Goal: Information Seeking & Learning: Learn about a topic

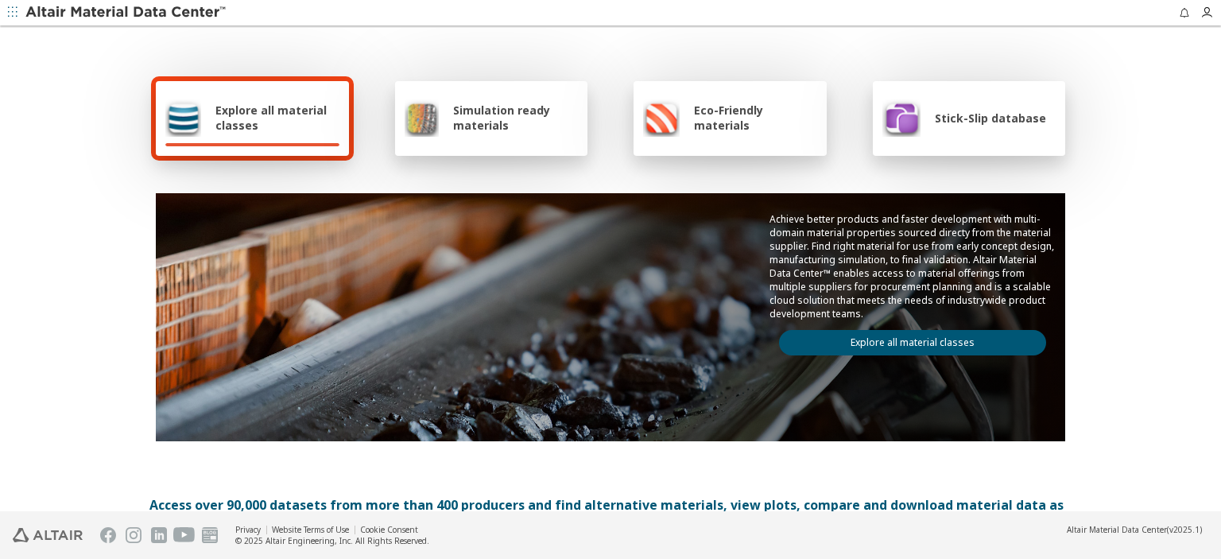
click at [490, 129] on span "Simulation ready materials" at bounding box center [515, 118] width 125 height 30
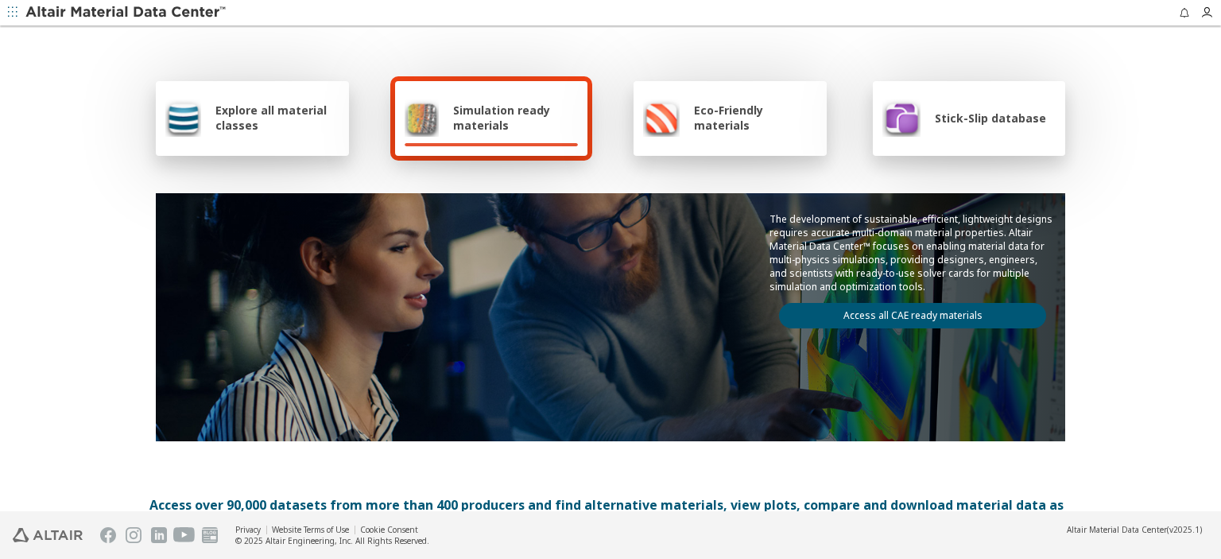
click at [199, 110] on div "Explore all material classes" at bounding box center [252, 118] width 174 height 38
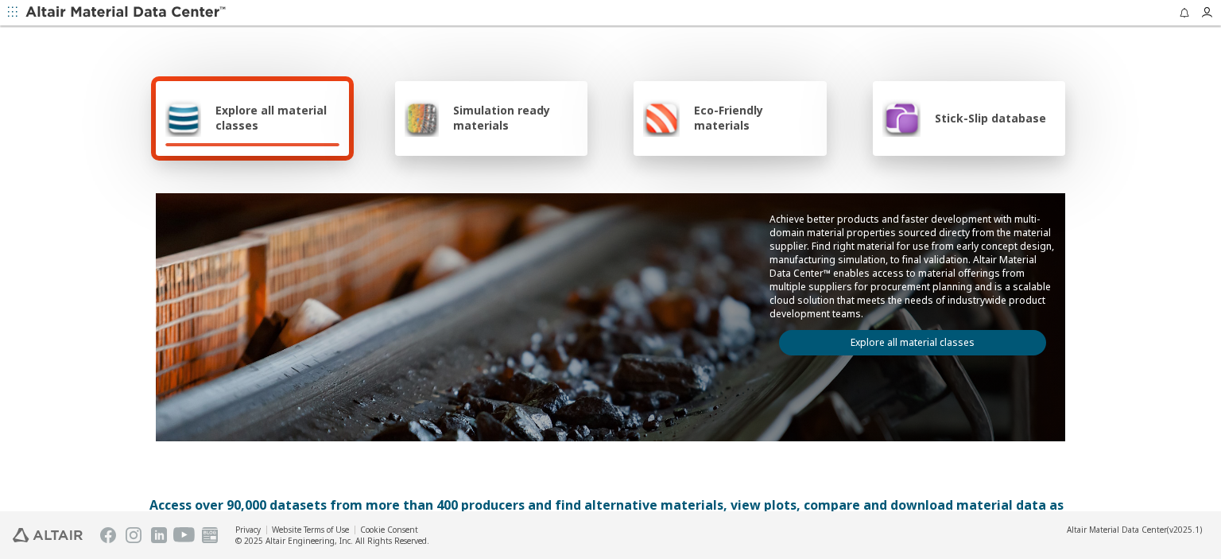
click at [866, 333] on link "Explore all material classes" at bounding box center [912, 342] width 267 height 25
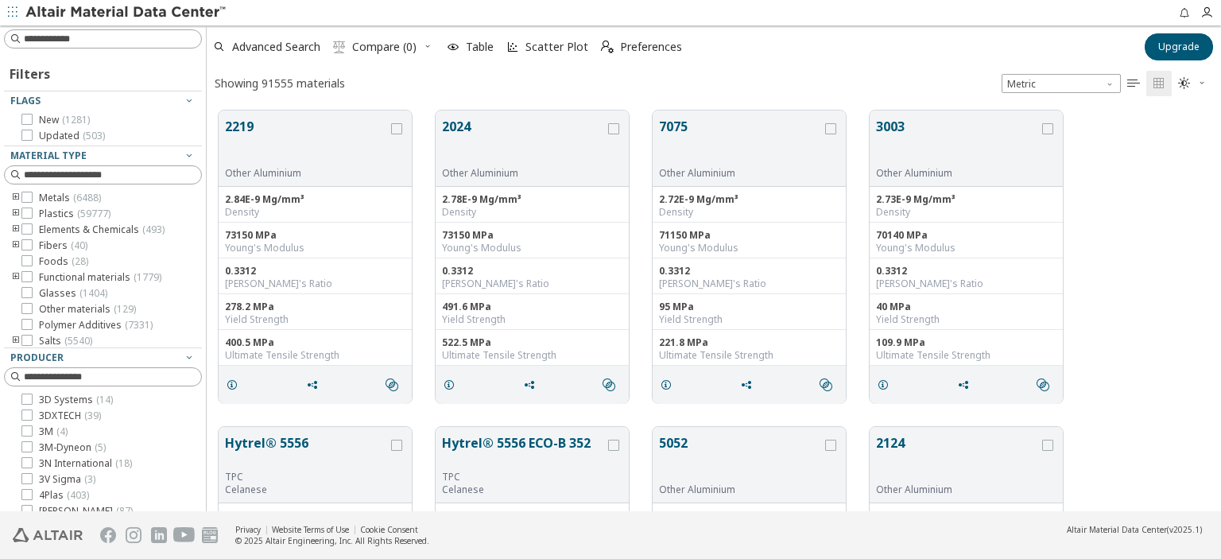
scroll to position [400, 1001]
click at [400, 49] on span "Compare (0)" at bounding box center [384, 46] width 64 height 11
click at [113, 41] on input at bounding box center [112, 39] width 177 height 16
type input "**********"
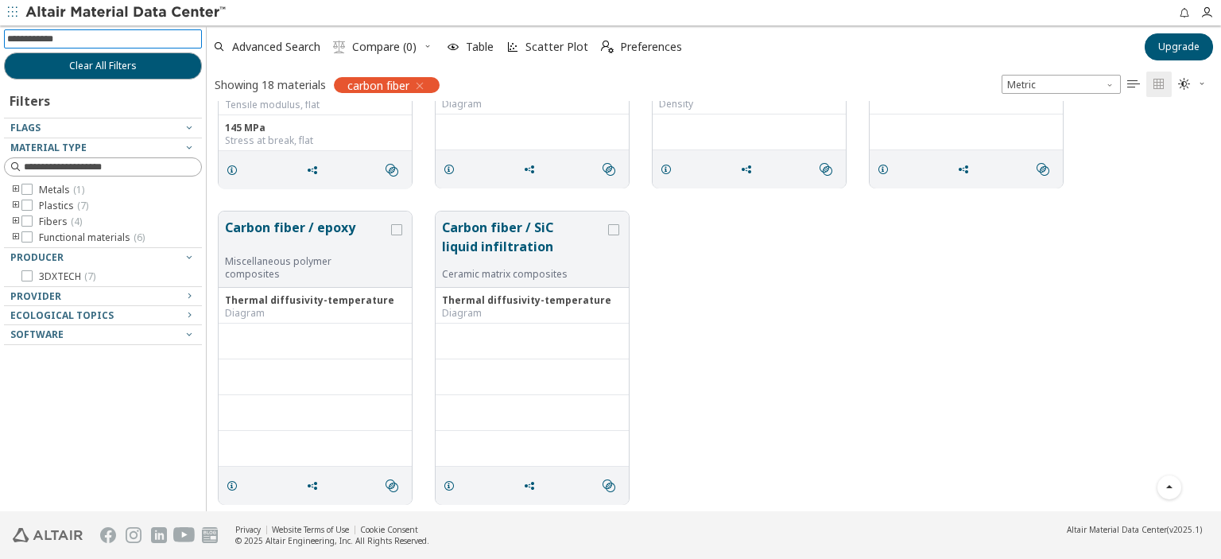
scroll to position [1170, 0]
click at [394, 222] on icon "grid" at bounding box center [396, 225] width 11 height 11
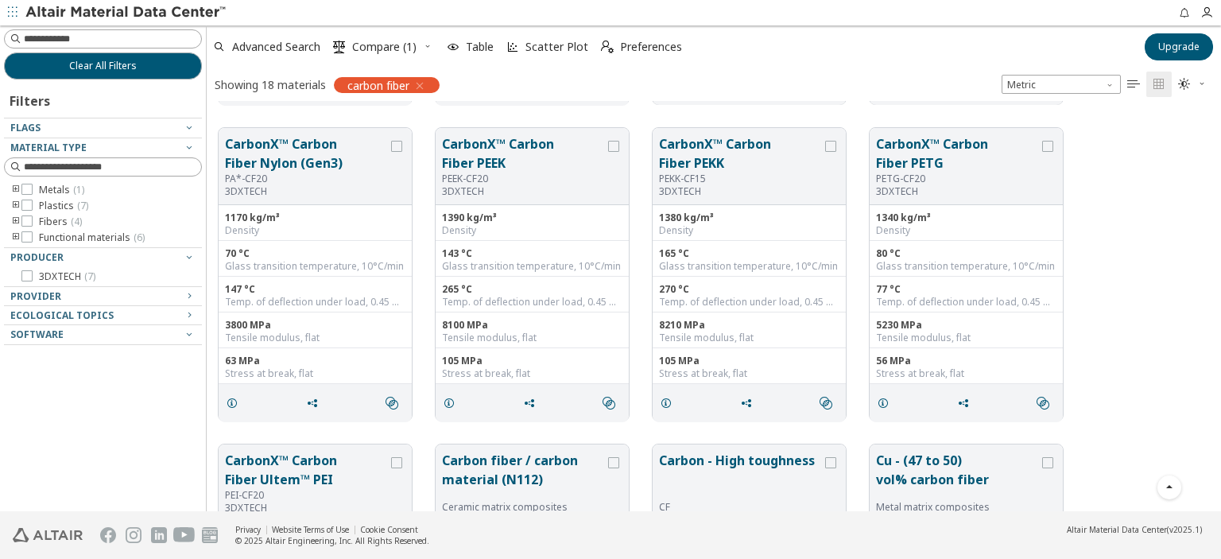
scroll to position [509, 0]
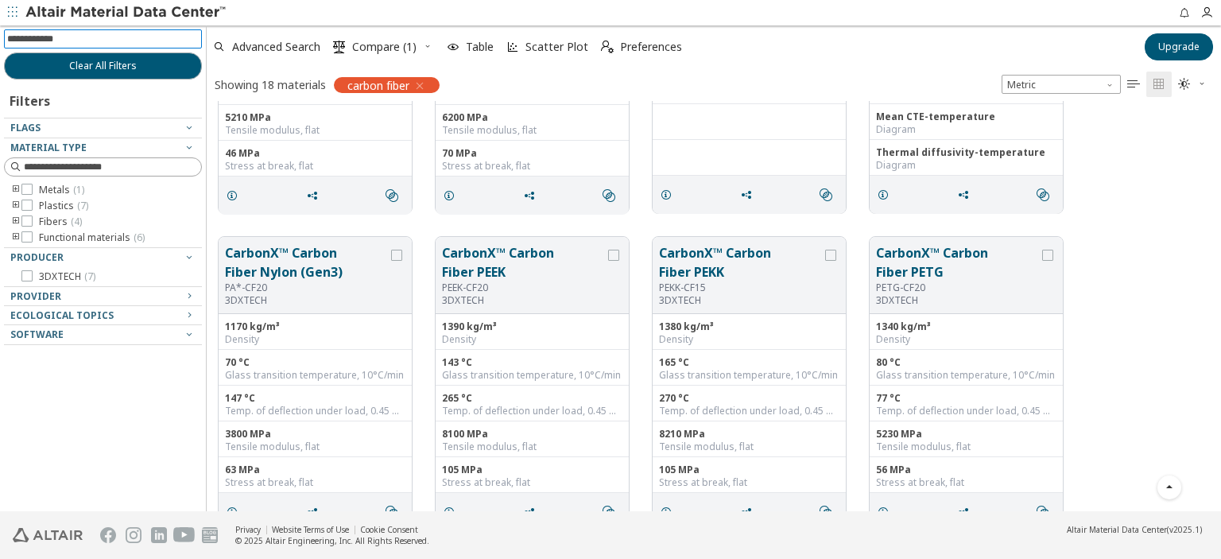
drag, startPoint x: 105, startPoint y: 40, endPoint x: 0, endPoint y: 41, distance: 104.9
click at [0, 41] on div "Clear All Filters Filters Flags Material Type Metals ( 1 ) Plastics ( 7 ) Fiber…" at bounding box center [103, 268] width 206 height 486
type input "*****"
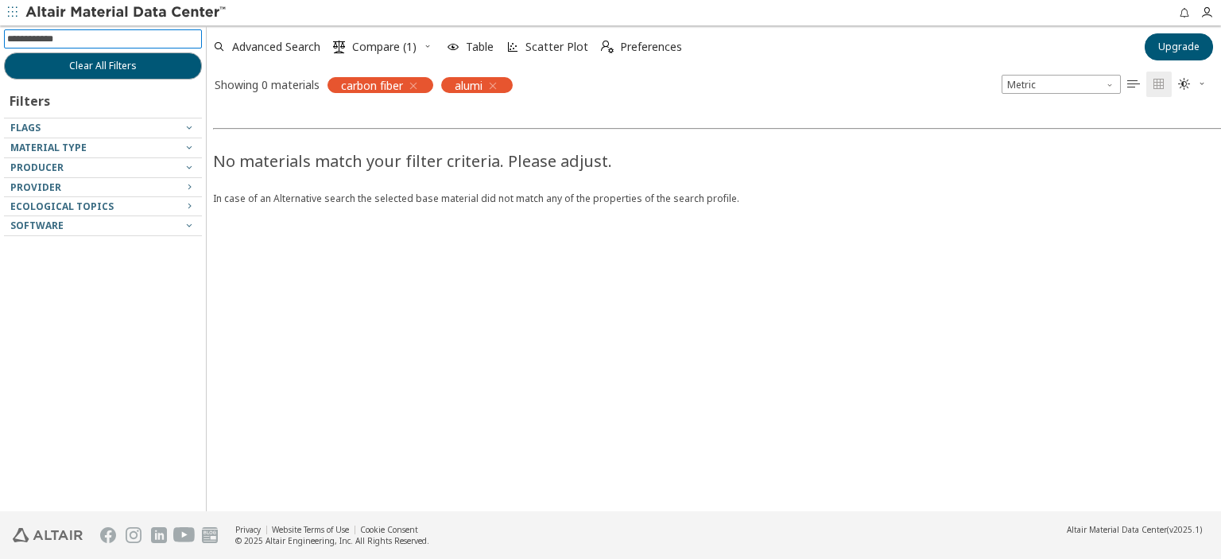
click at [416, 85] on icon "button" at bounding box center [413, 85] width 13 height 13
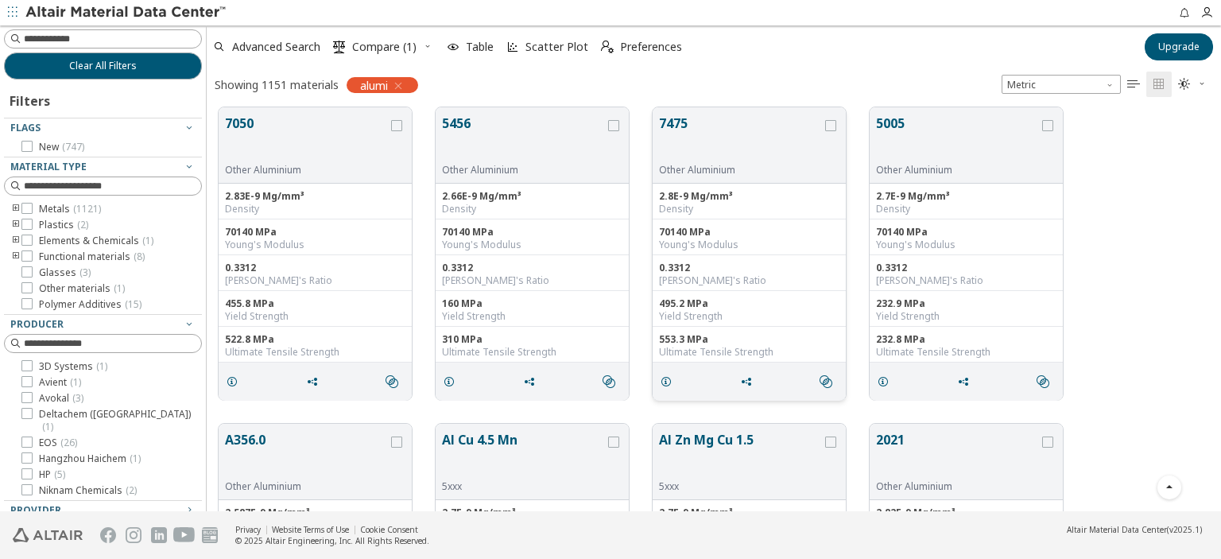
scroll to position [1589, 0]
click at [834, 118] on icon "grid" at bounding box center [830, 123] width 11 height 11
click at [68, 41] on input at bounding box center [104, 38] width 195 height 17
type input "****"
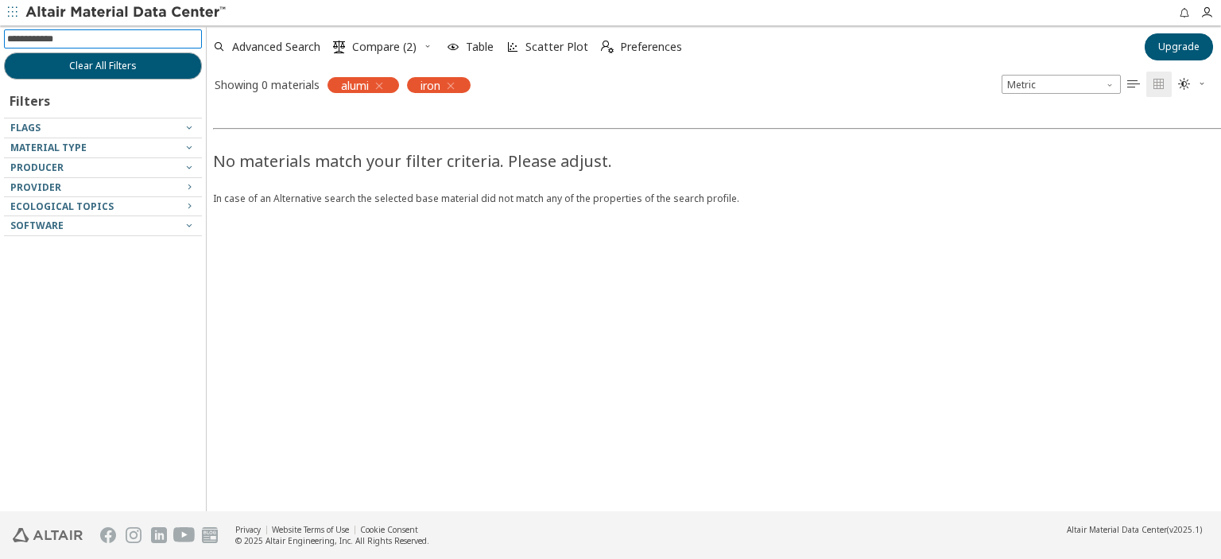
click at [378, 85] on icon "button" at bounding box center [379, 85] width 13 height 13
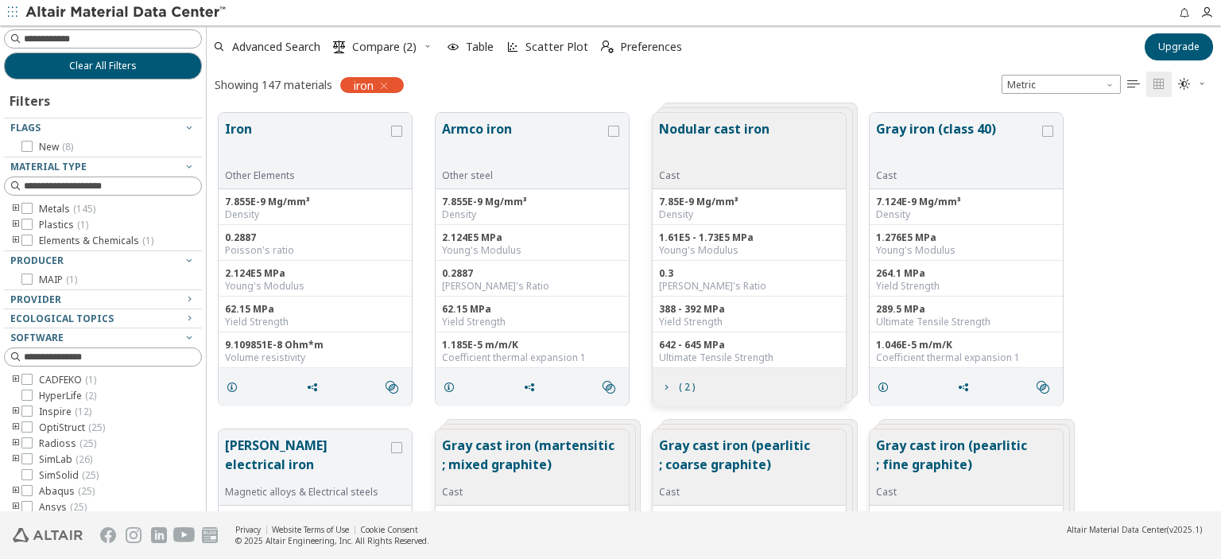
scroll to position [399, 1001]
click at [400, 130] on icon "grid" at bounding box center [396, 131] width 11 height 11
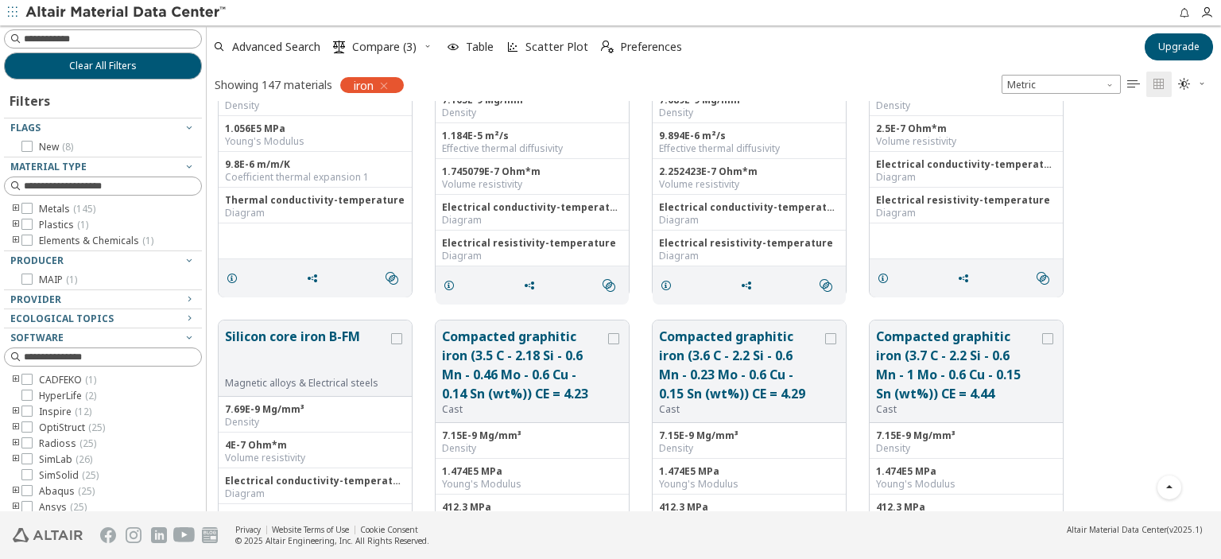
scroll to position [1059, 0]
click at [125, 34] on input at bounding box center [104, 38] width 195 height 17
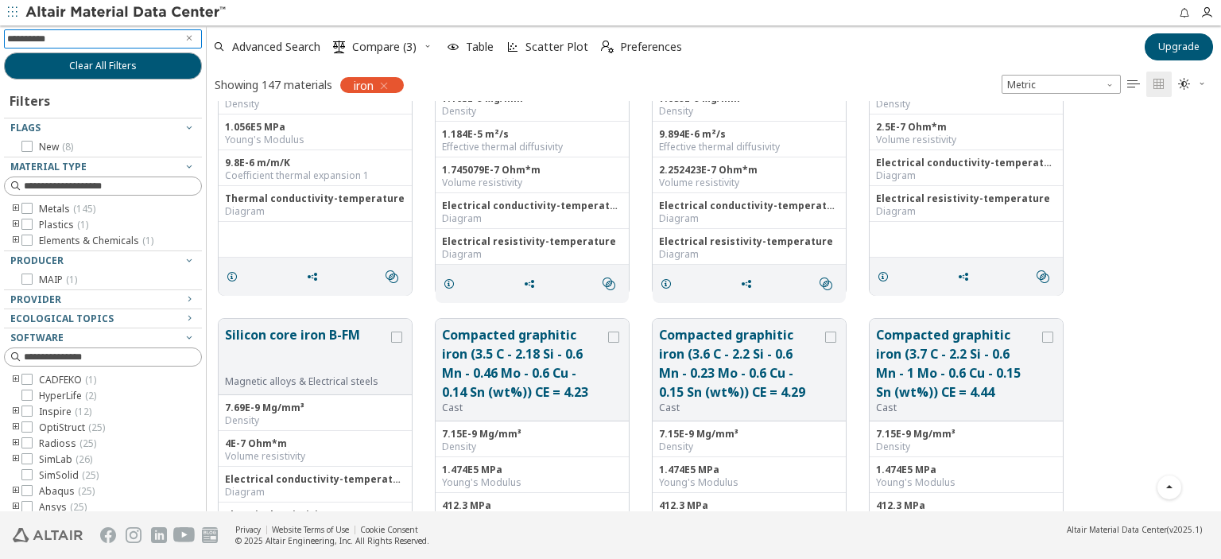
type input "**********"
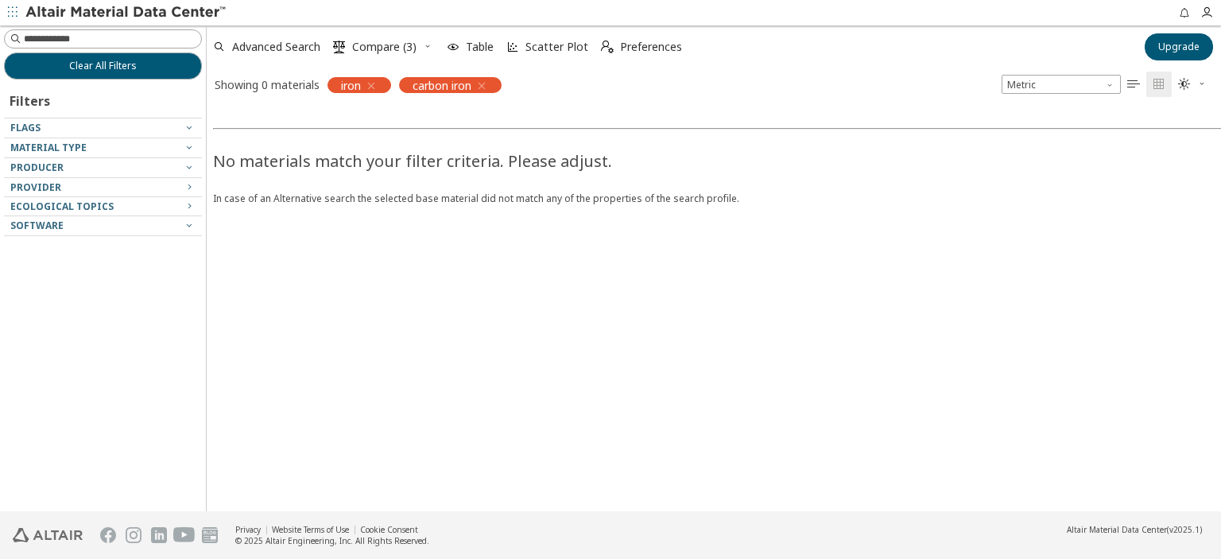
click at [375, 82] on icon "button" at bounding box center [371, 85] width 13 height 13
click at [540, 41] on span "Scatter Plot" at bounding box center [556, 46] width 63 height 11
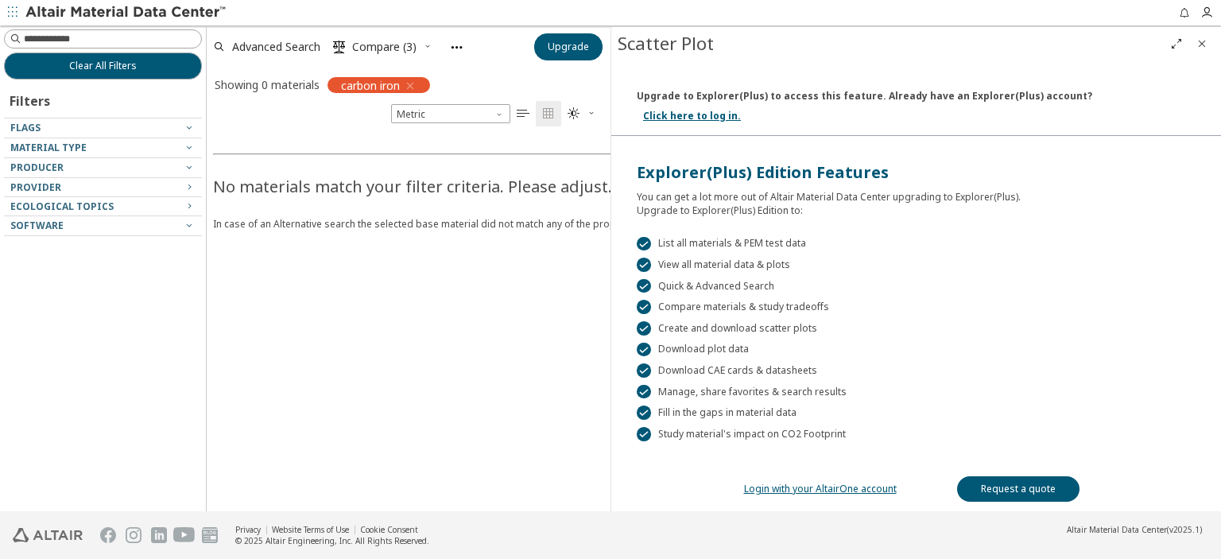
scroll to position [176, 0]
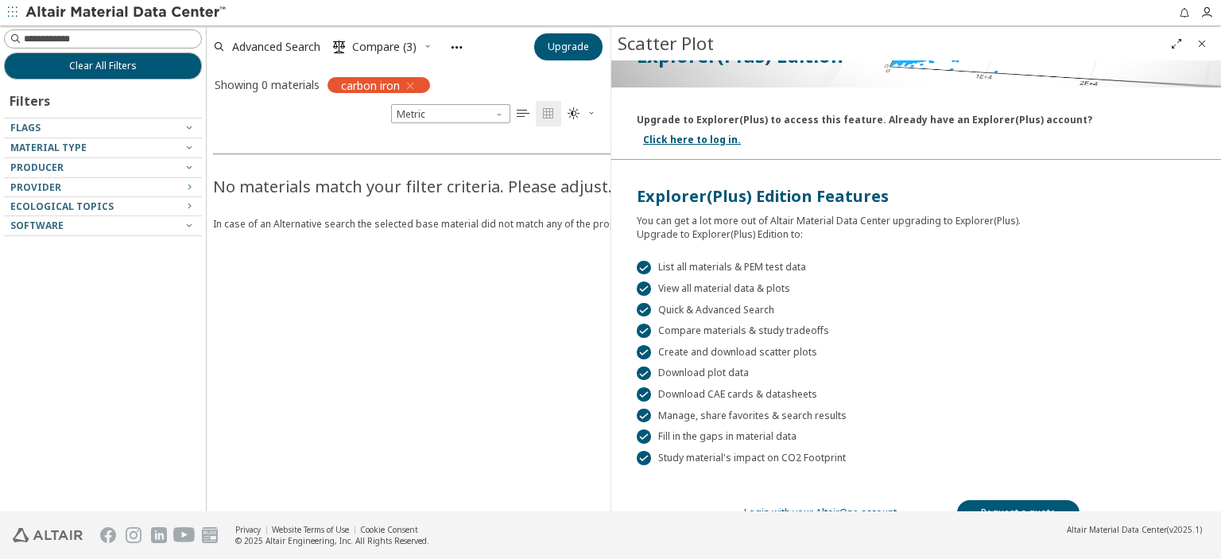
click at [836, 505] on link "Login with your AltairOne account" at bounding box center [820, 512] width 153 height 14
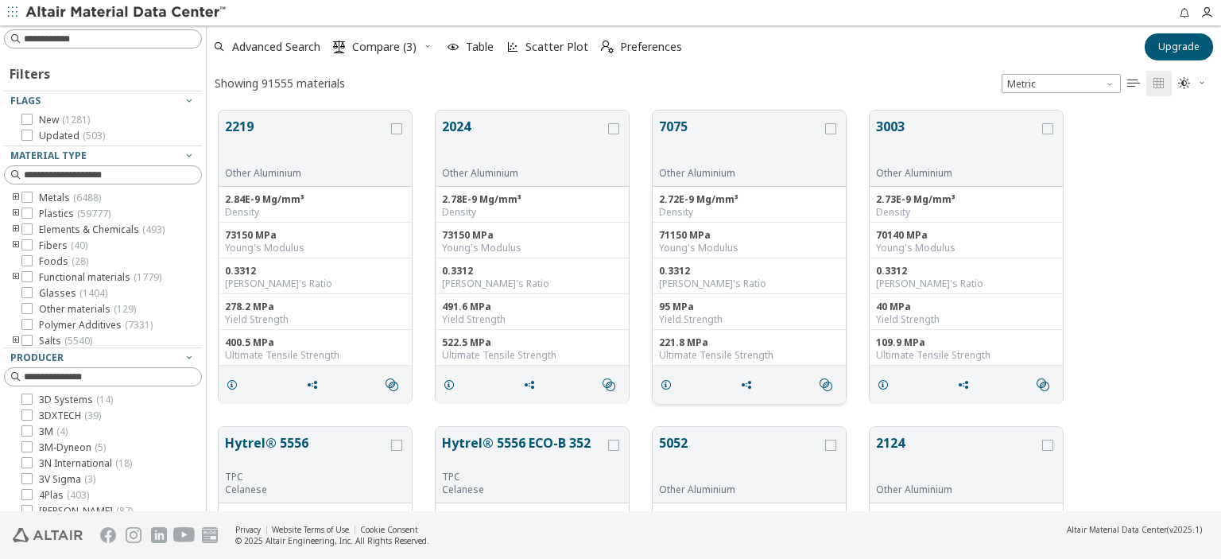
scroll to position [400, 1001]
click at [1213, 12] on icon "button" at bounding box center [1210, 12] width 21 height 13
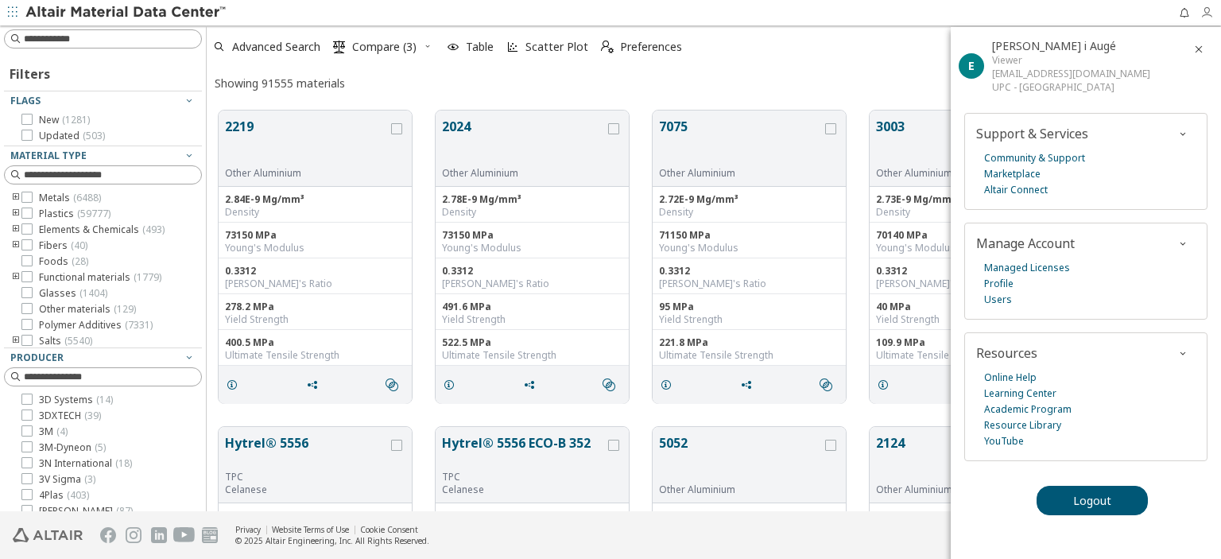
click at [1213, 12] on icon "button" at bounding box center [1210, 12] width 21 height 13
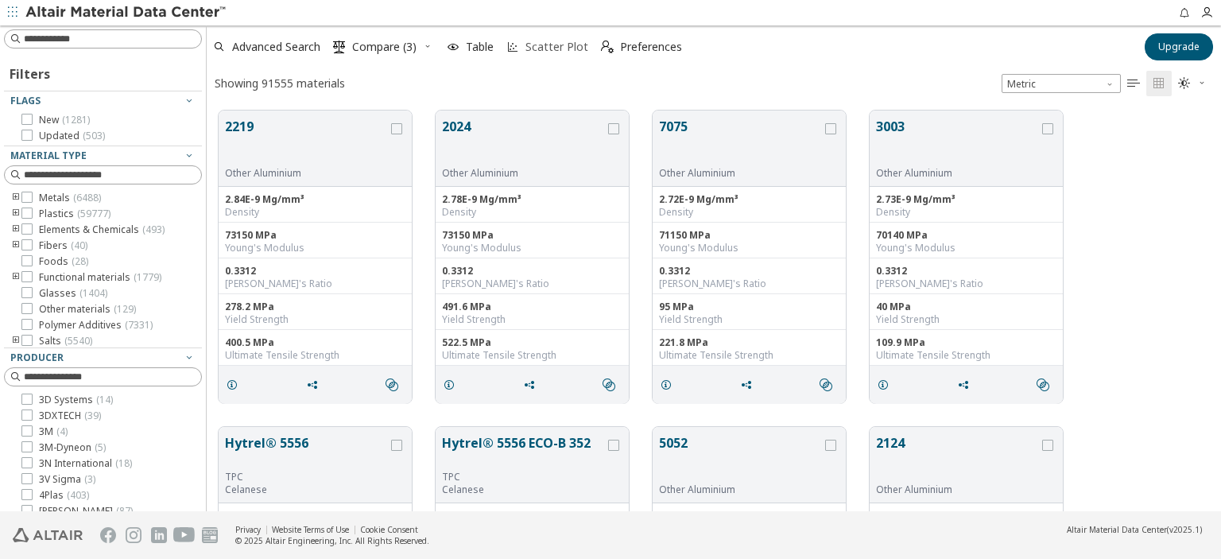
click at [566, 44] on span "Scatter Plot" at bounding box center [556, 46] width 63 height 11
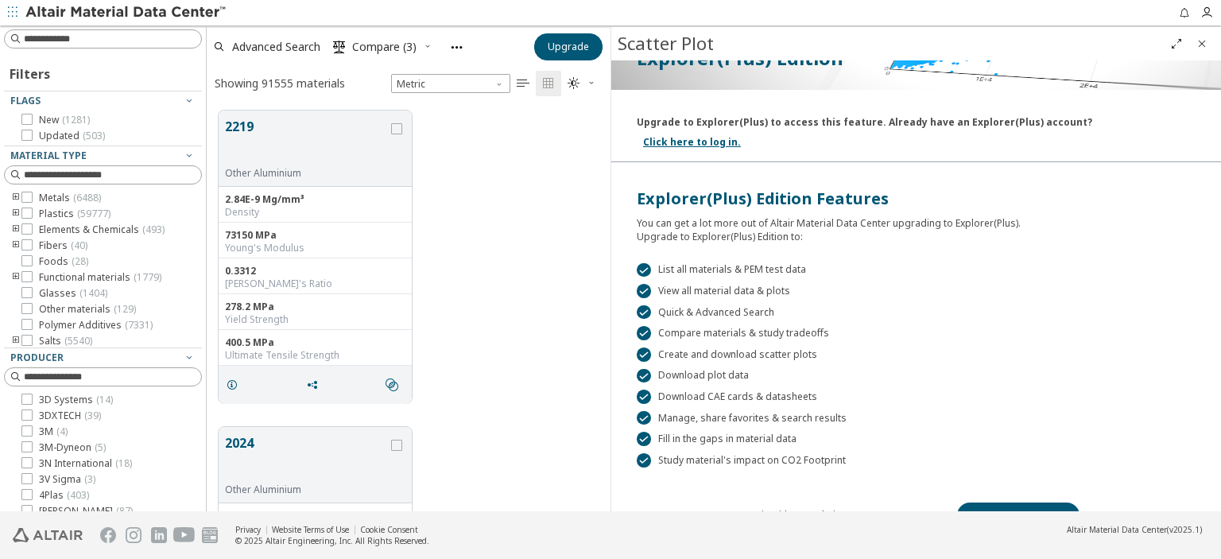
scroll to position [176, 0]
click at [1201, 39] on icon "Close" at bounding box center [1201, 43] width 13 height 13
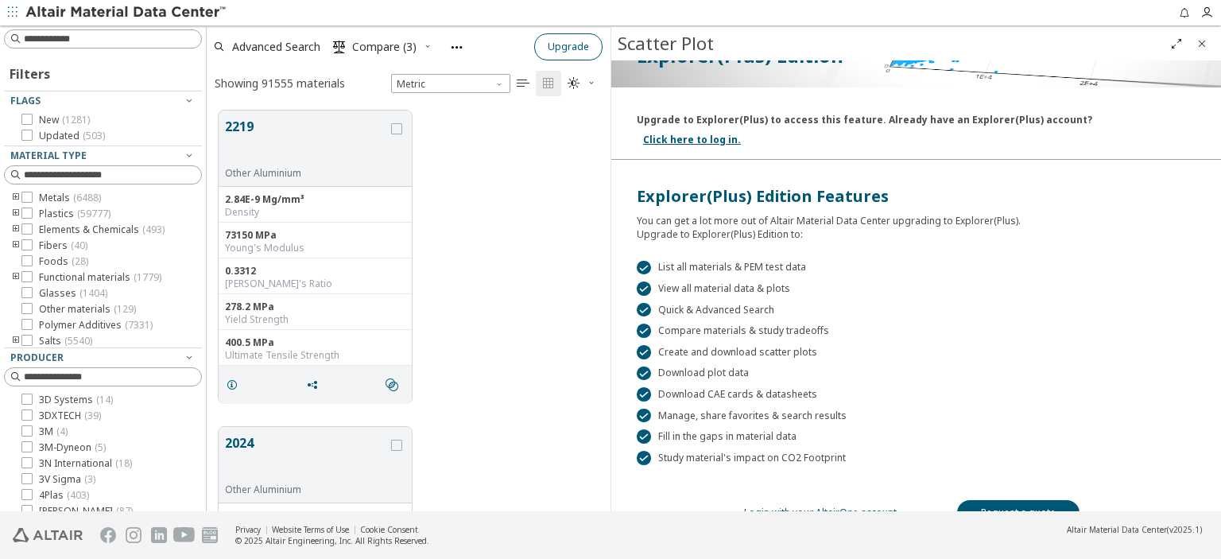
scroll to position [400, 1001]
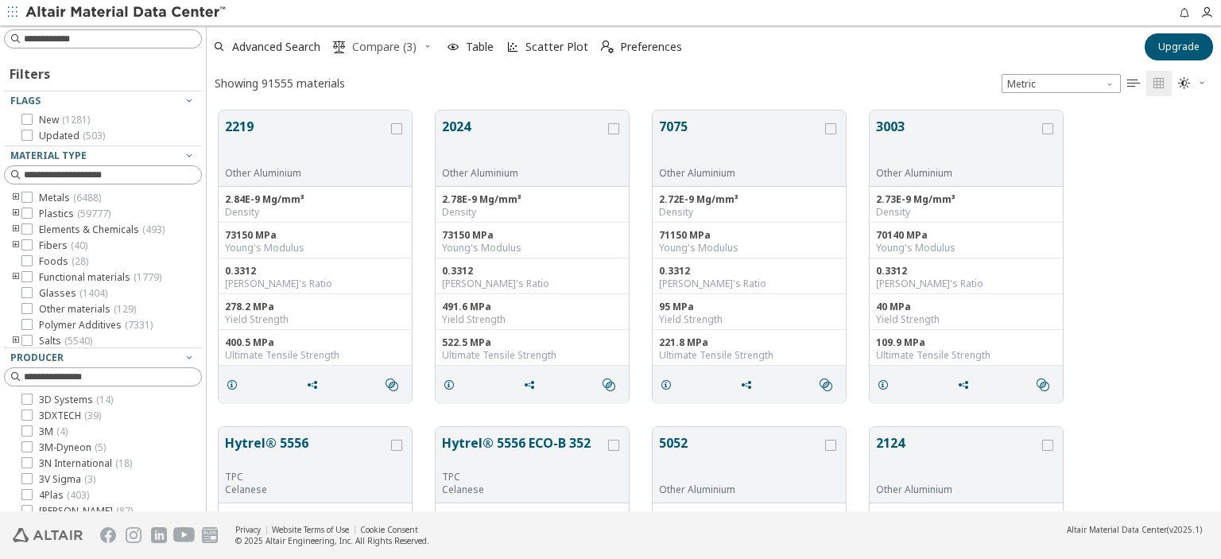
click at [393, 41] on span "Compare (3)" at bounding box center [384, 46] width 64 height 11
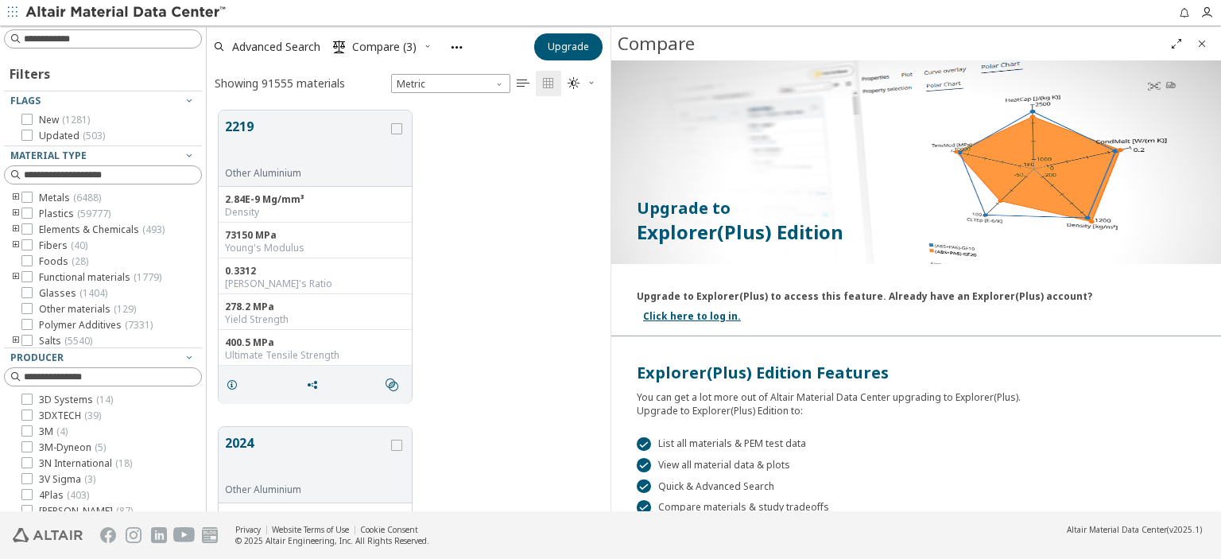
scroll to position [0, 0]
click at [547, 160] on div "2219 Other Aluminium 2.84E-9 Mg/mm³ Density 73150 MPa Young's Modulus 0.3312 Po…" at bounding box center [409, 257] width 404 height 316
click at [1205, 37] on icon "Close" at bounding box center [1201, 43] width 13 height 13
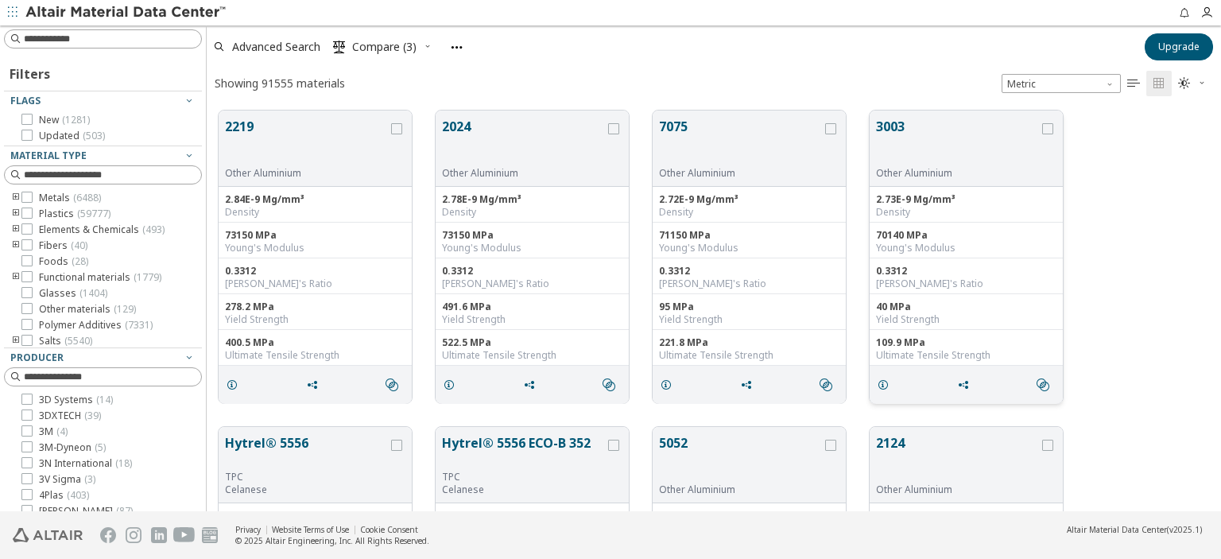
scroll to position [400, 1001]
click at [429, 44] on icon "button" at bounding box center [428, 46] width 10 height 10
click at [534, 76] on div "Showing 91555 materials Metric   " at bounding box center [714, 83] width 1014 height 31
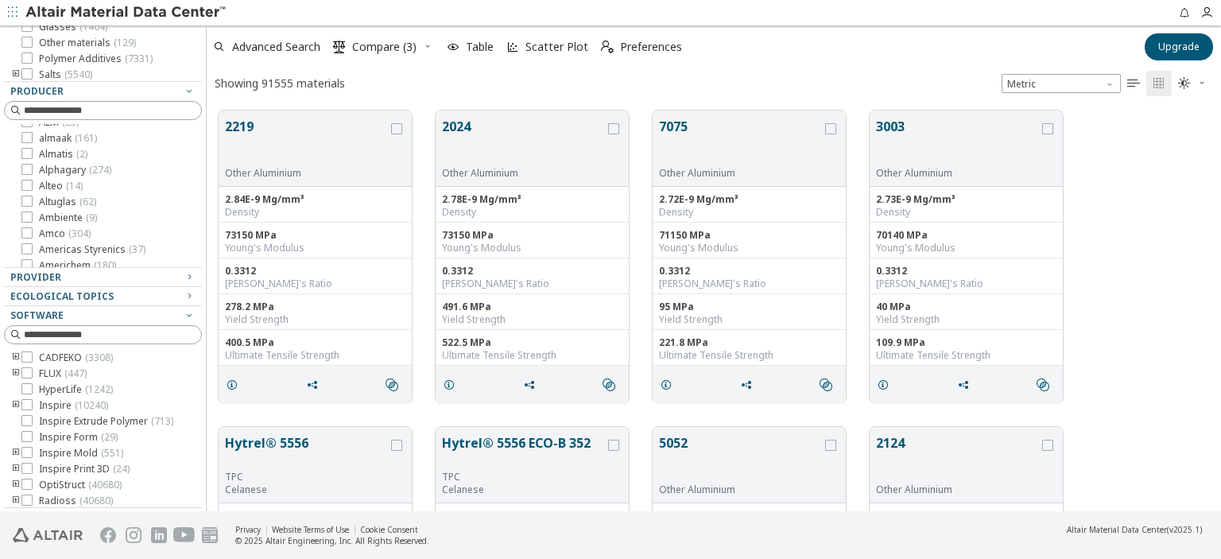
scroll to position [662, 0]
click at [183, 91] on icon "button" at bounding box center [189, 90] width 13 height 13
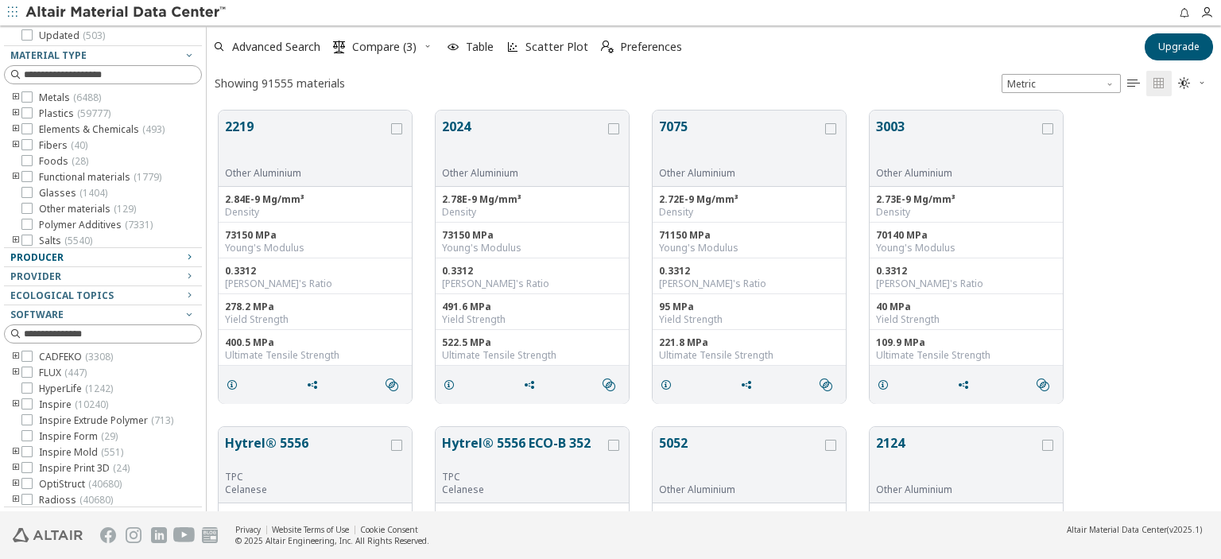
scroll to position [99, 0]
click at [183, 52] on icon "button" at bounding box center [189, 55] width 13 height 13
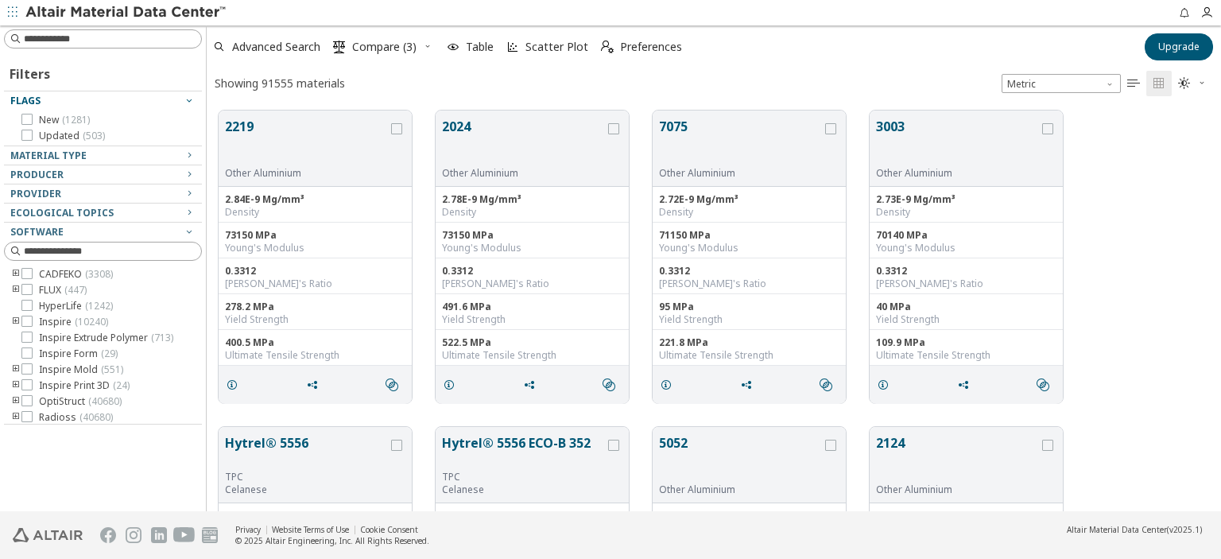
click at [194, 94] on icon "button" at bounding box center [189, 100] width 13 height 13
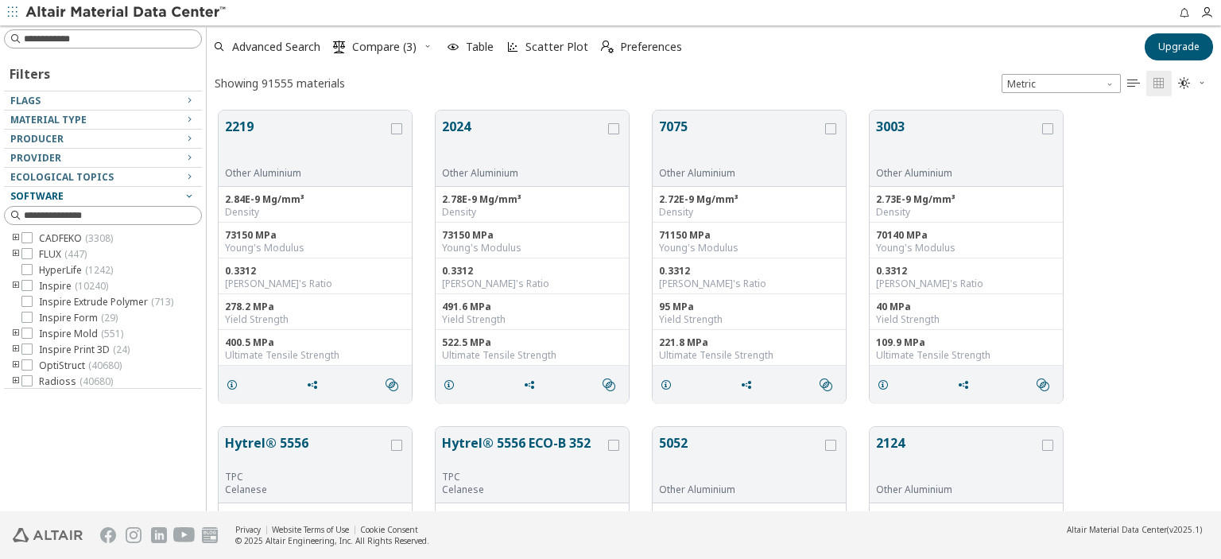
click at [184, 195] on icon "button" at bounding box center [189, 195] width 13 height 13
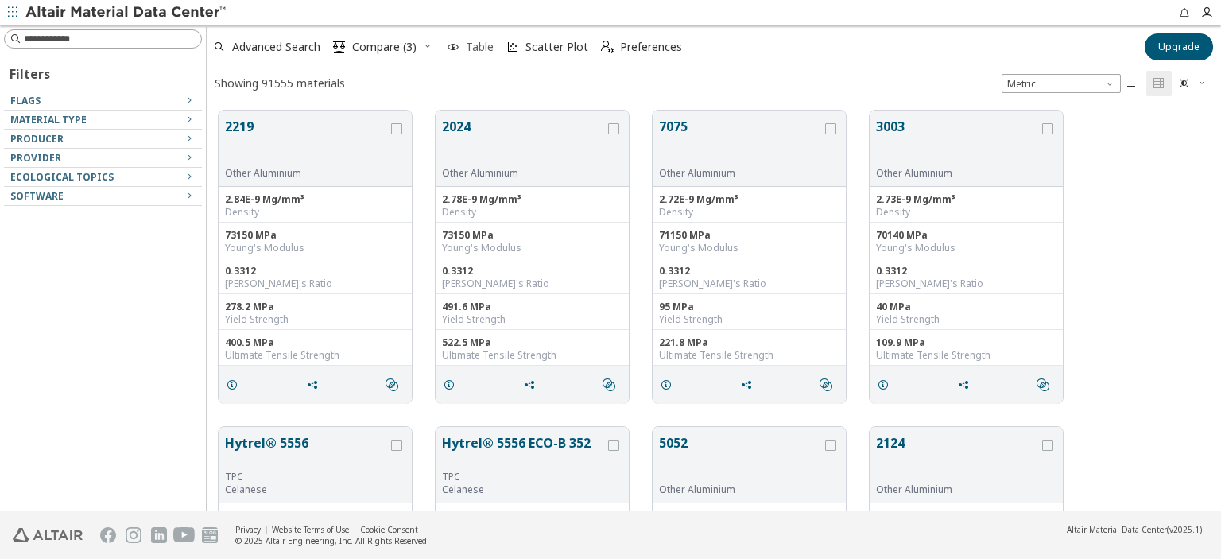
click at [470, 46] on span "Table" at bounding box center [480, 46] width 28 height 11
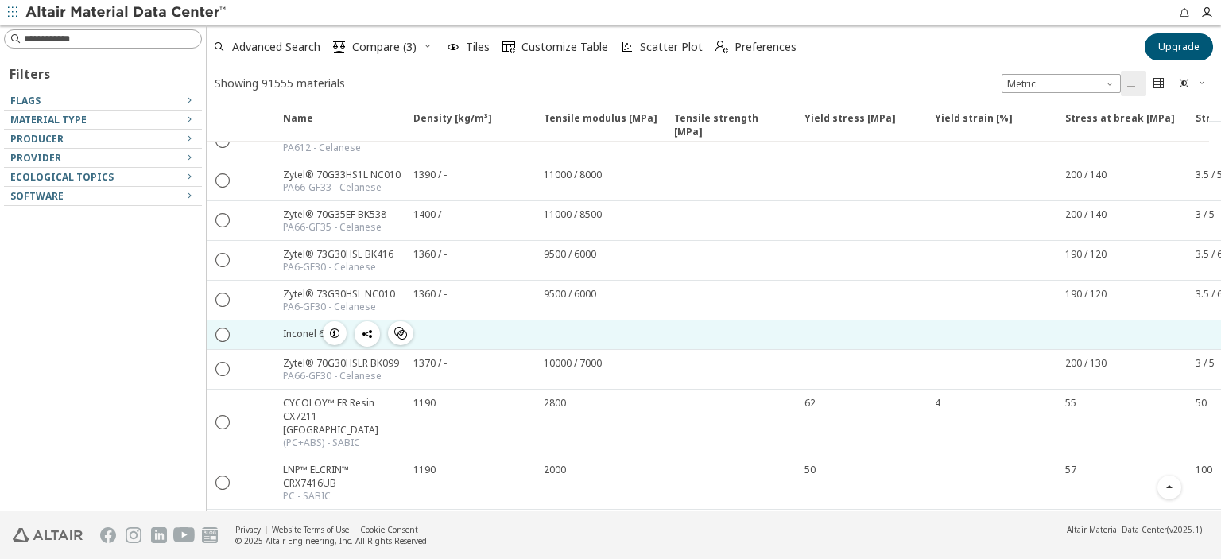
scroll to position [1874, 0]
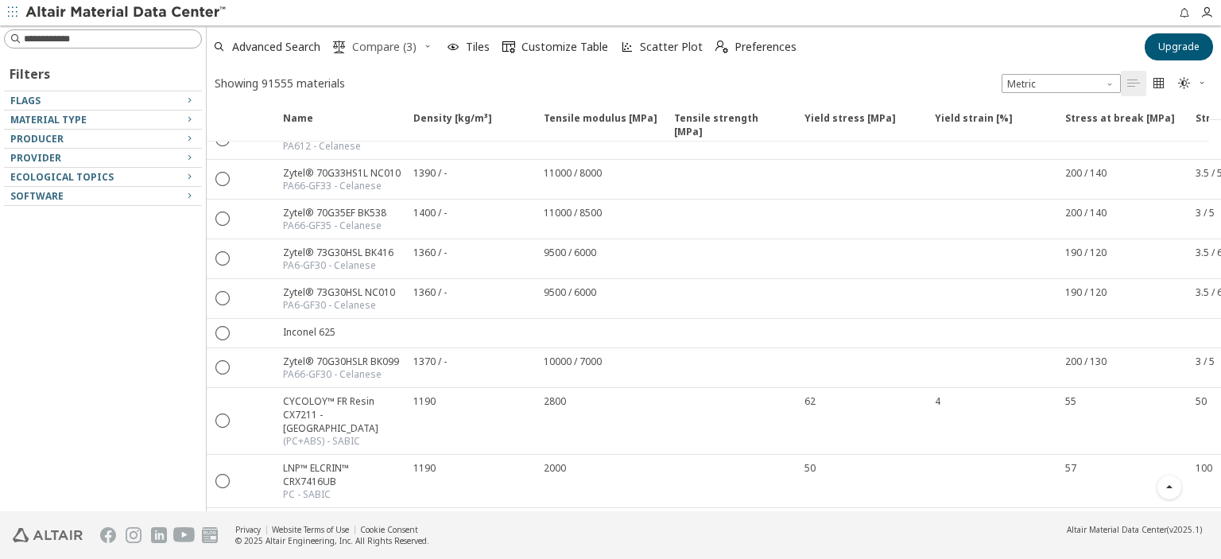
click at [358, 41] on span "Compare (3)" at bounding box center [384, 46] width 64 height 11
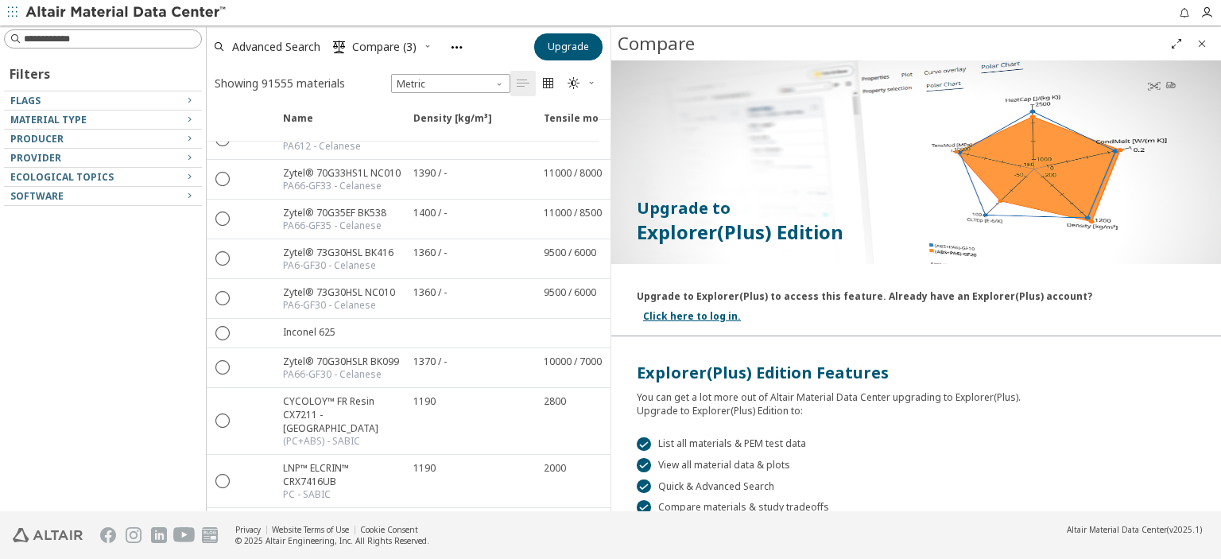
scroll to position [0, 0]
click at [1208, 37] on span "Close" at bounding box center [1201, 43] width 19 height 25
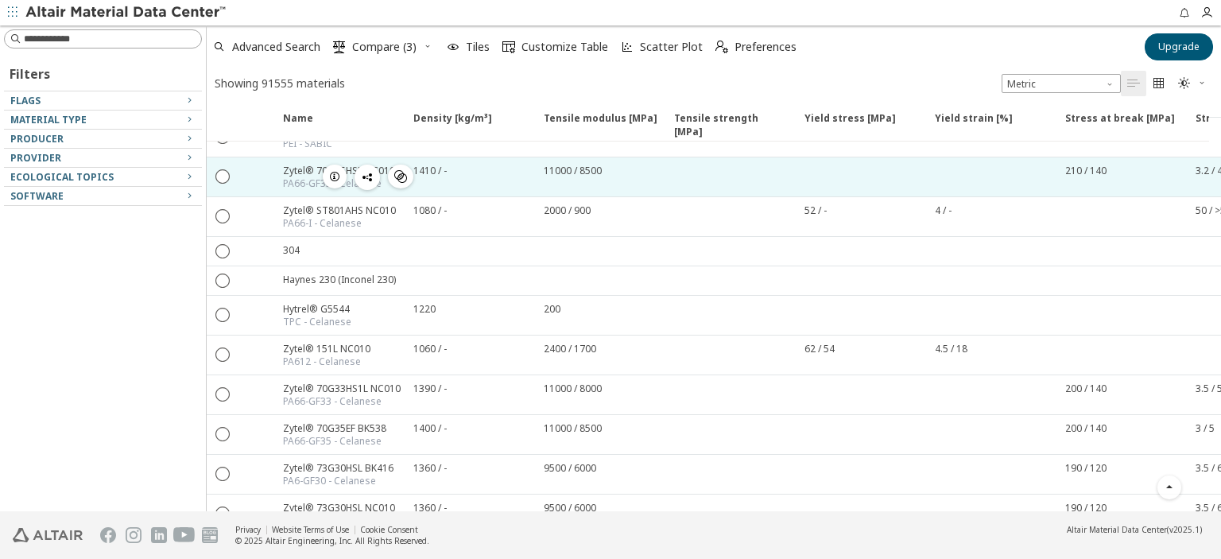
scroll to position [1609, 0]
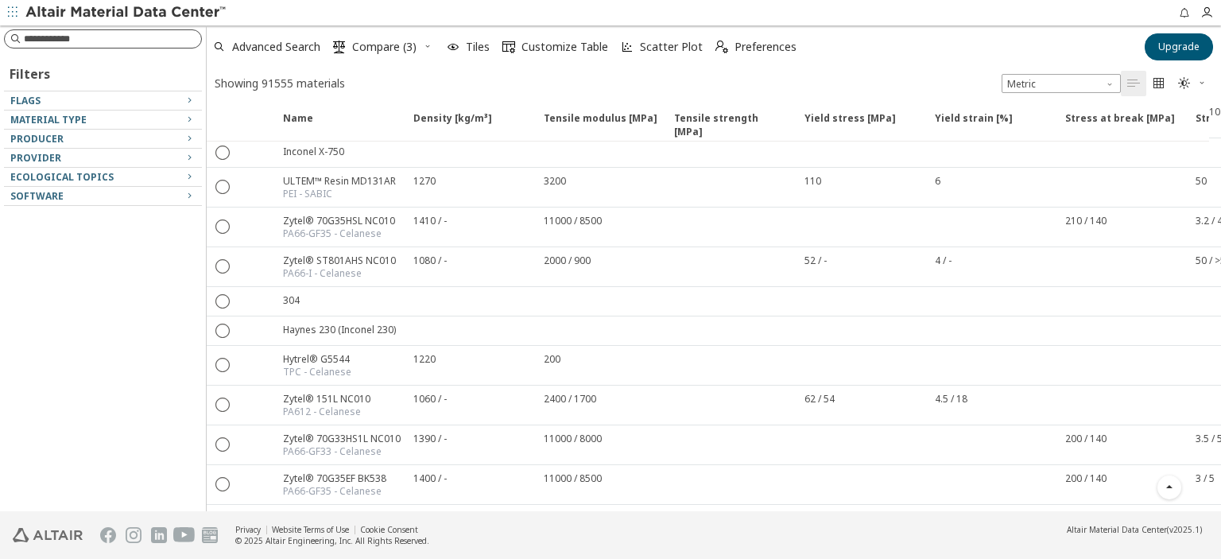
click at [85, 35] on input at bounding box center [112, 39] width 177 height 16
type input "*"
type input "**********"
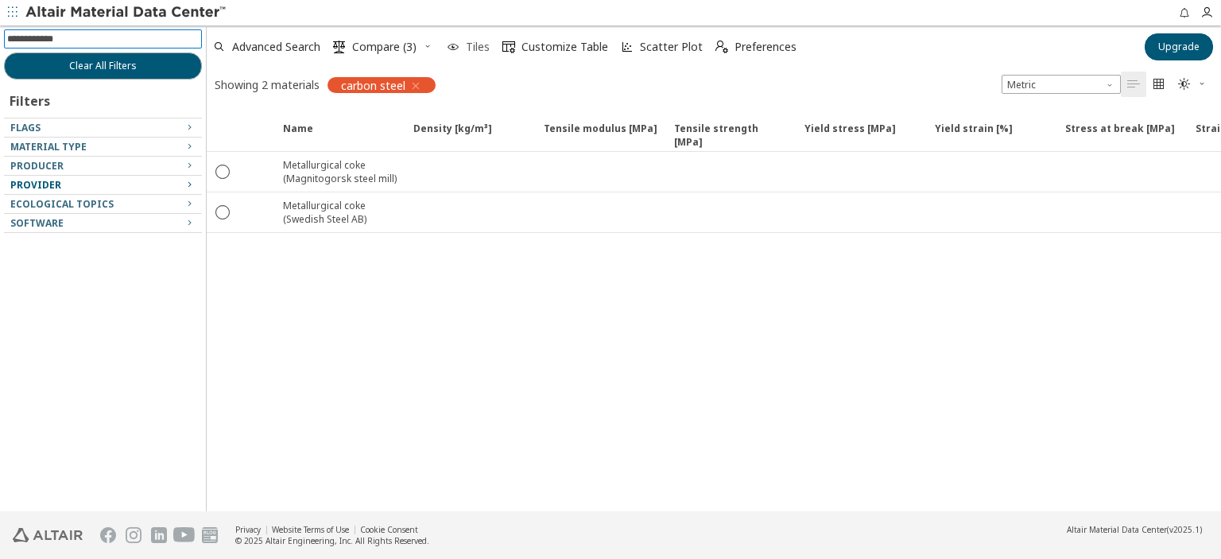
click at [472, 47] on span "Tiles" at bounding box center [478, 46] width 24 height 11
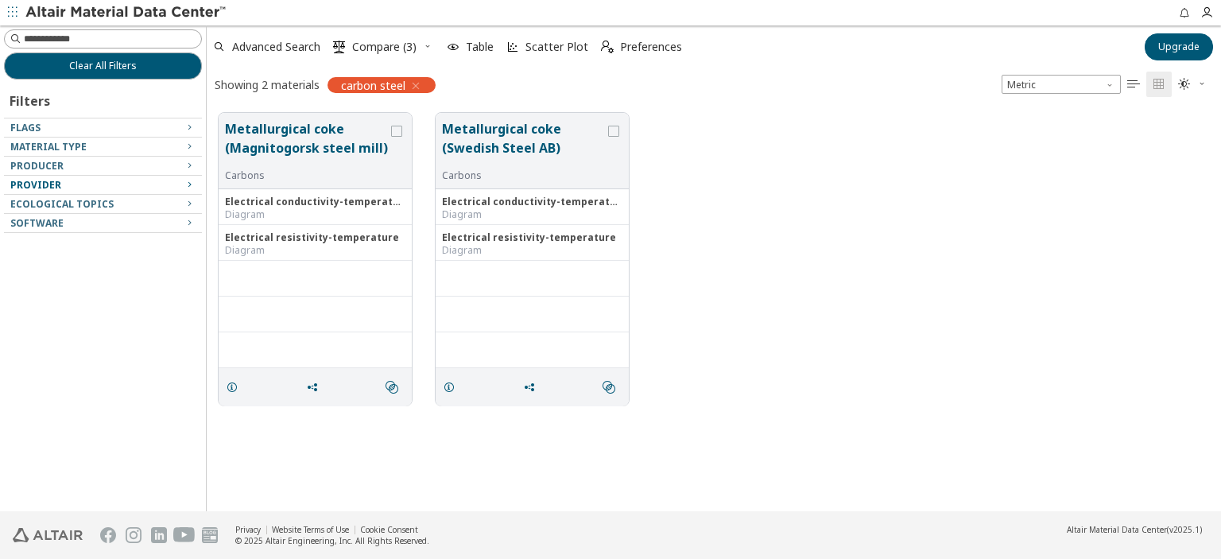
scroll to position [399, 1001]
click at [417, 83] on icon "button" at bounding box center [415, 85] width 13 height 13
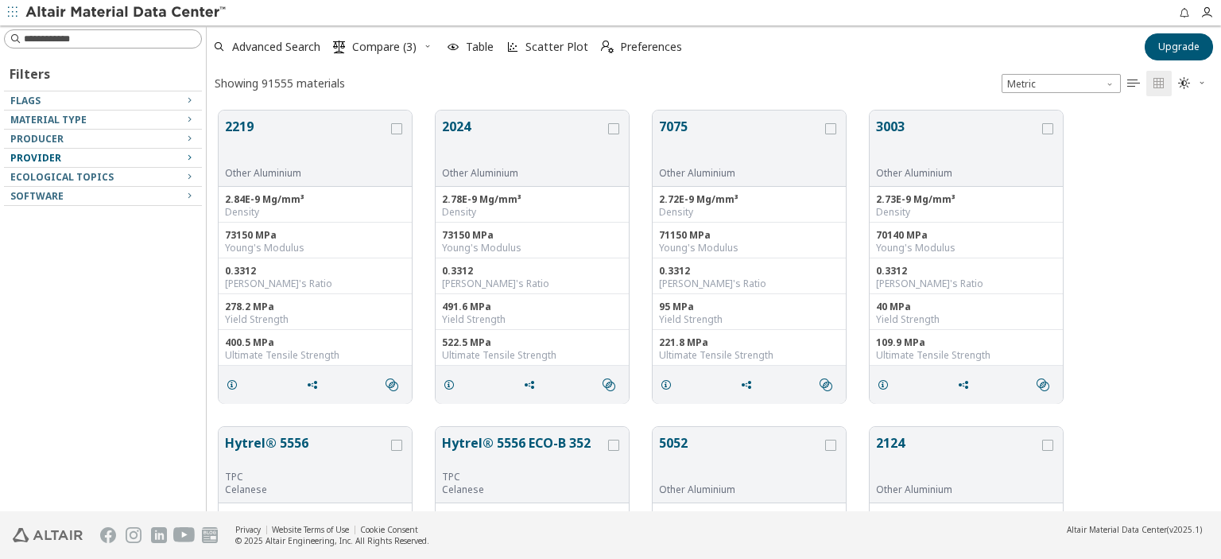
click at [127, 41] on input at bounding box center [112, 39] width 177 height 16
type input "**********"
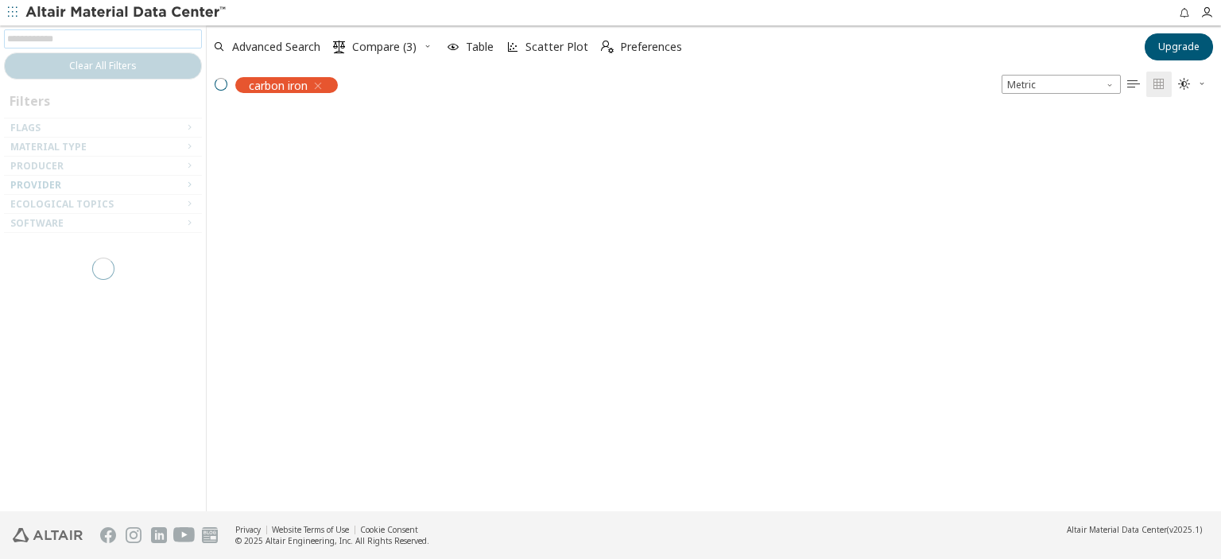
scroll to position [13, 13]
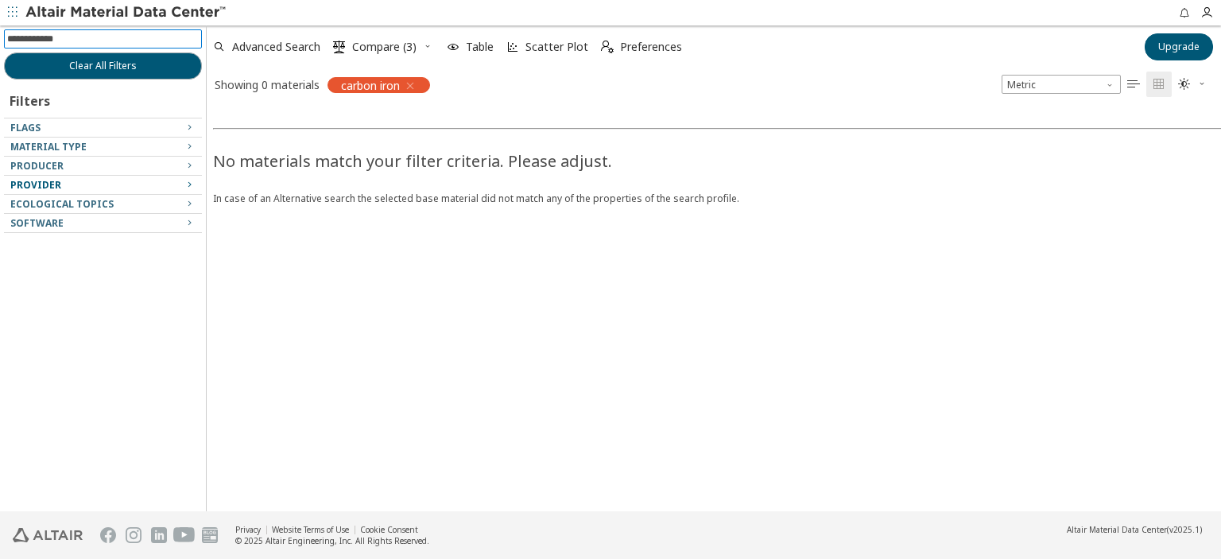
click at [419, 79] on div "carbon iron" at bounding box center [378, 85] width 103 height 16
click at [413, 83] on icon "button" at bounding box center [410, 85] width 13 height 13
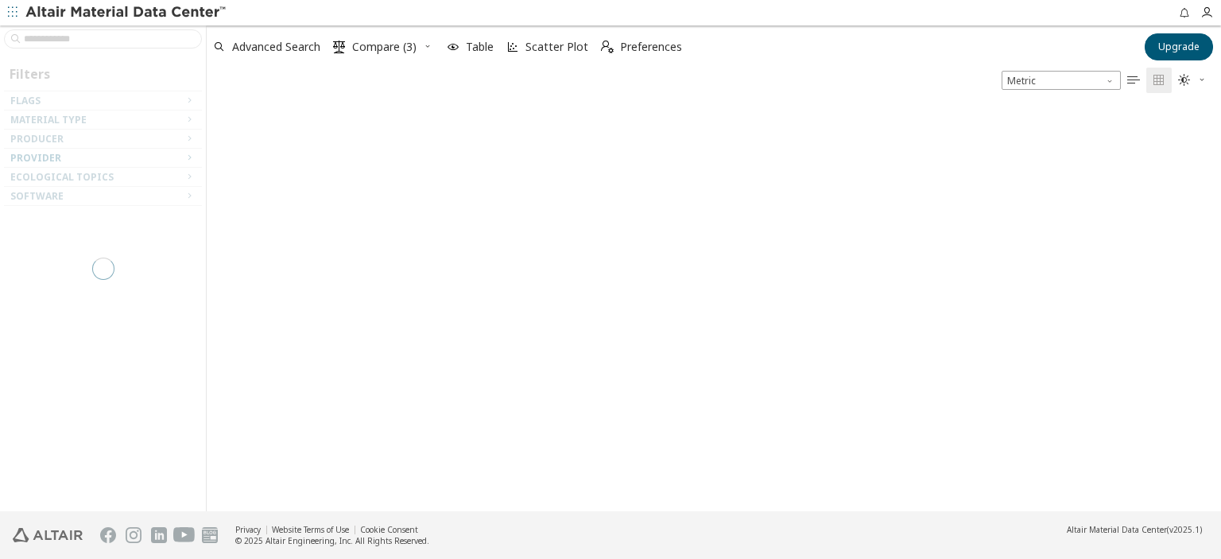
click at [428, 46] on icon "button" at bounding box center [428, 46] width 10 height 10
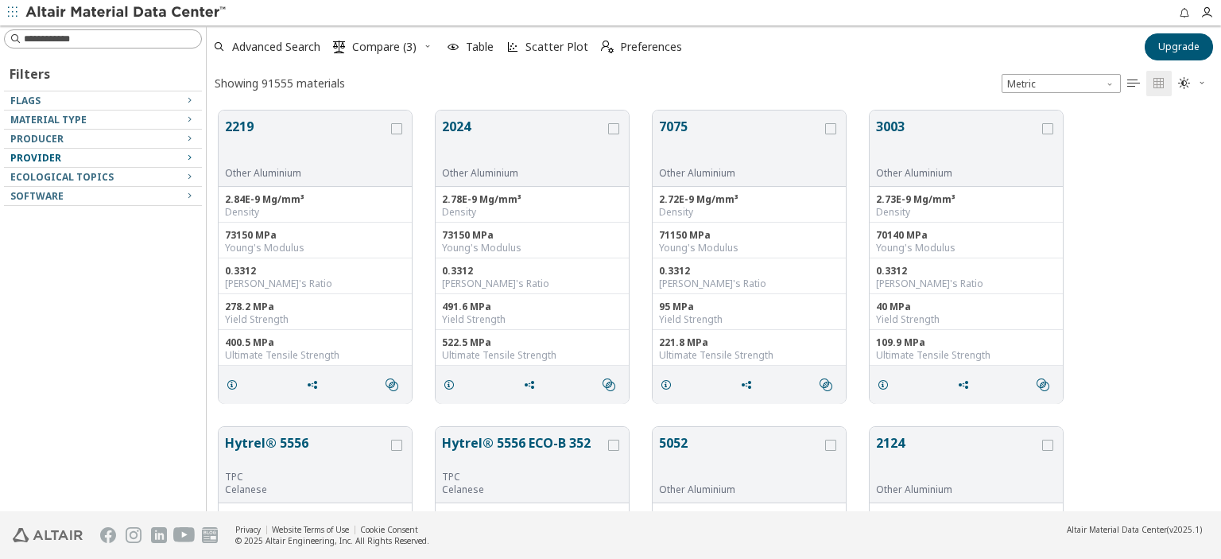
scroll to position [13, 13]
click at [378, 46] on span "Compare (3)" at bounding box center [384, 46] width 64 height 11
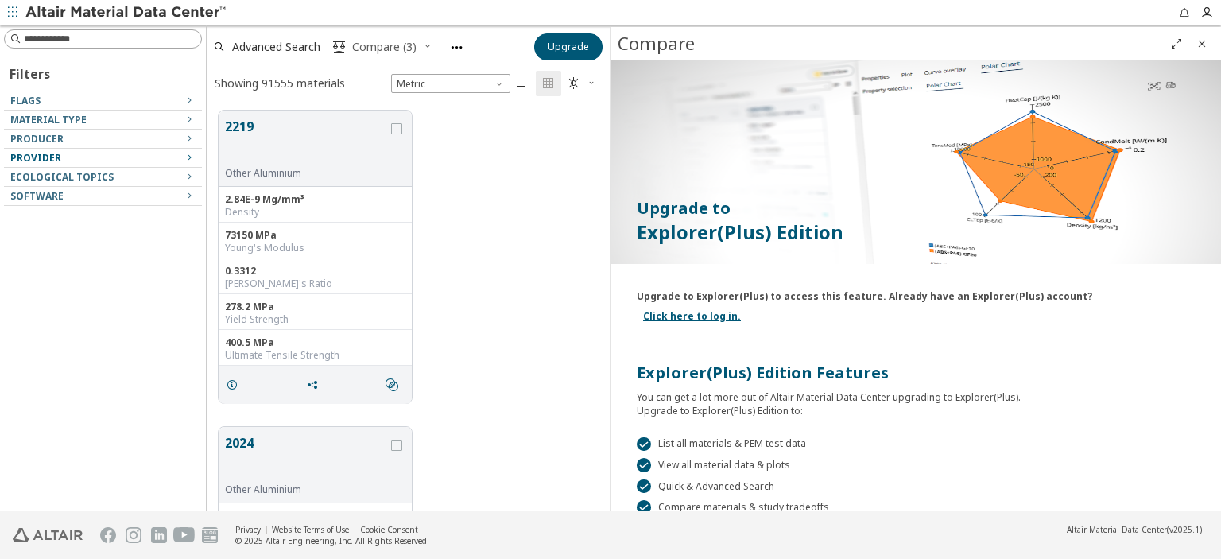
click at [378, 46] on span "Compare (3)" at bounding box center [384, 46] width 64 height 11
click at [692, 458] on div " View all material data & plots" at bounding box center [915, 465] width 559 height 14
click at [1201, 41] on icon "Close" at bounding box center [1201, 43] width 13 height 13
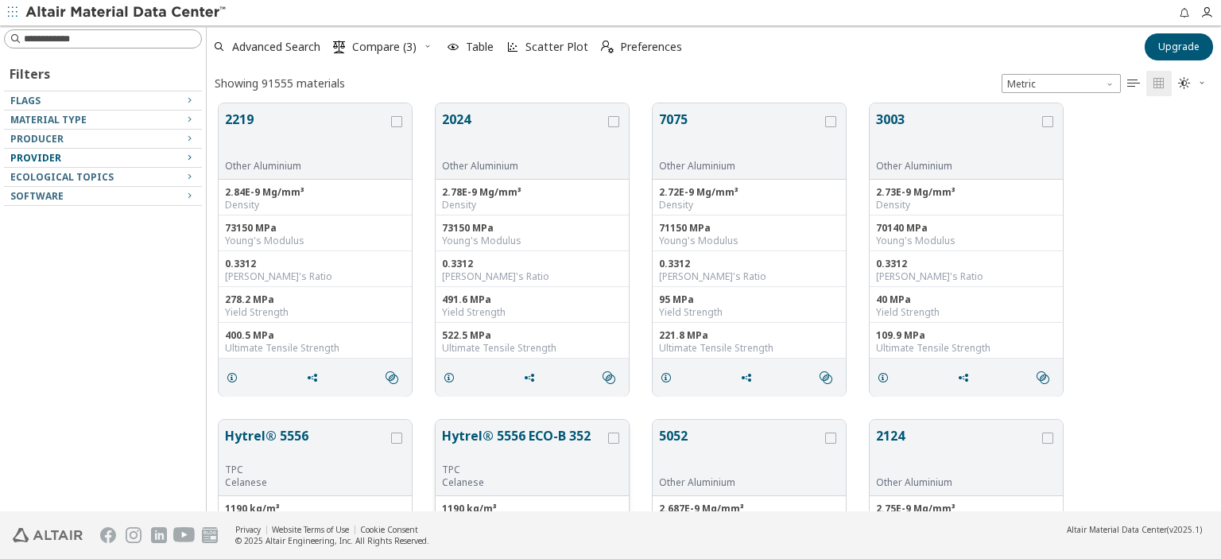
scroll to position [0, 0]
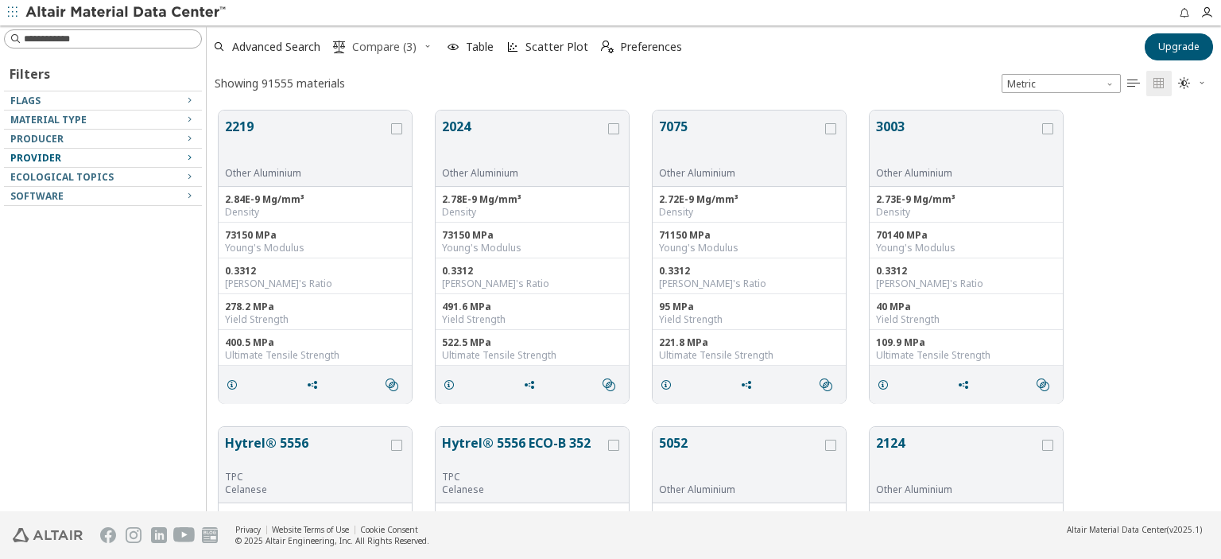
click at [393, 44] on span "Compare (3)" at bounding box center [384, 46] width 64 height 11
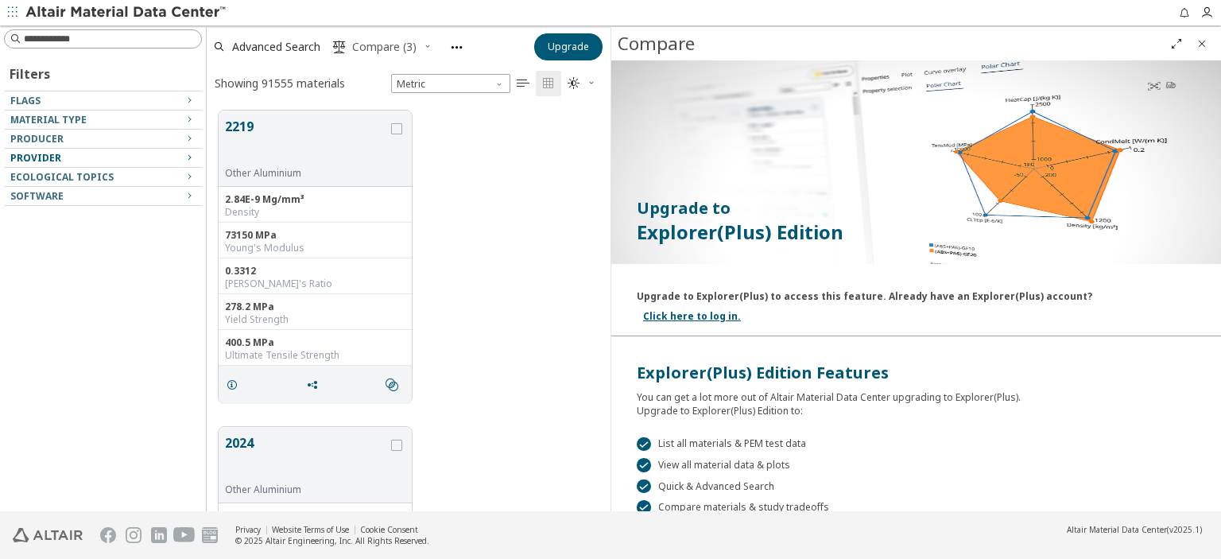
click at [420, 41] on span "Compare (3)" at bounding box center [384, 46] width 71 height 11
click at [431, 41] on icon "button" at bounding box center [428, 46] width 10 height 10
click at [441, 77] on span "Clear Selections" at bounding box center [407, 77] width 110 height 25
click at [1213, 48] on button "Close" at bounding box center [1201, 43] width 25 height 25
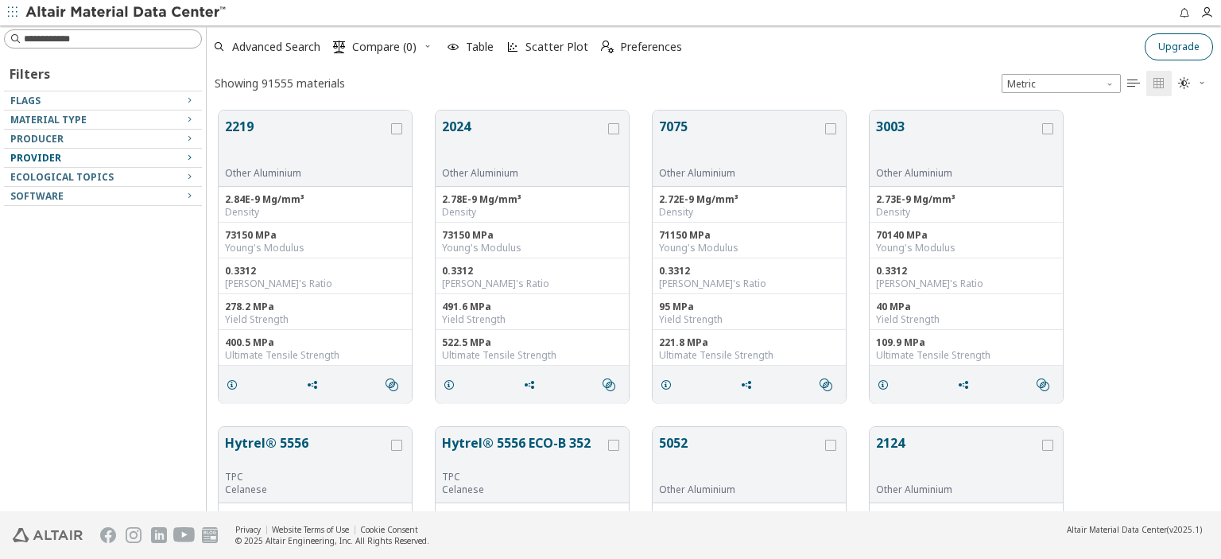
scroll to position [400, 1001]
click at [57, 31] on input at bounding box center [112, 39] width 177 height 16
type input "**********"
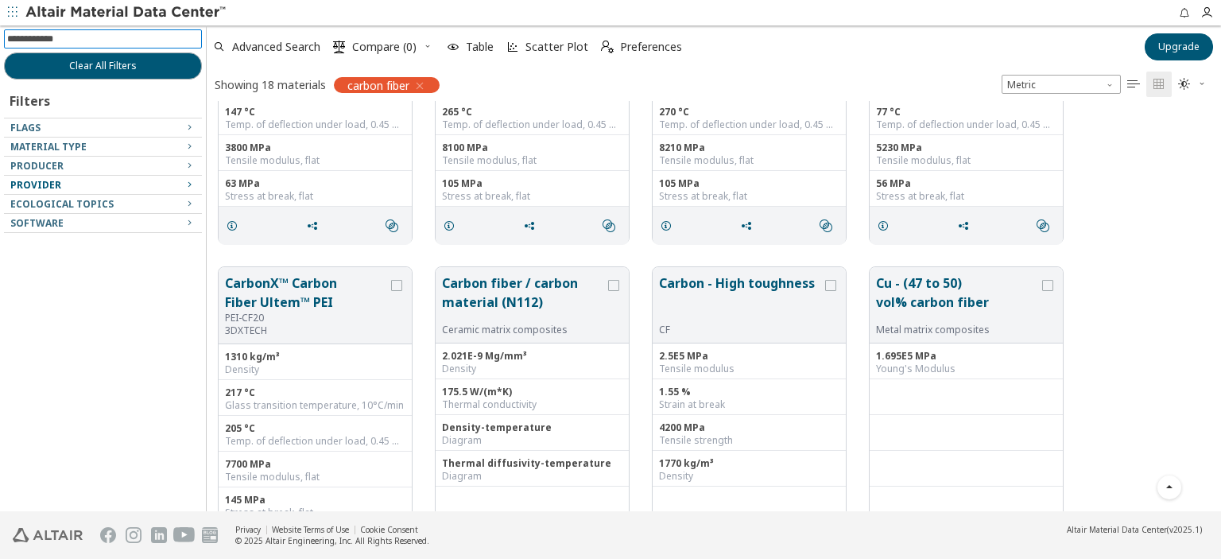
scroll to position [1170, 0]
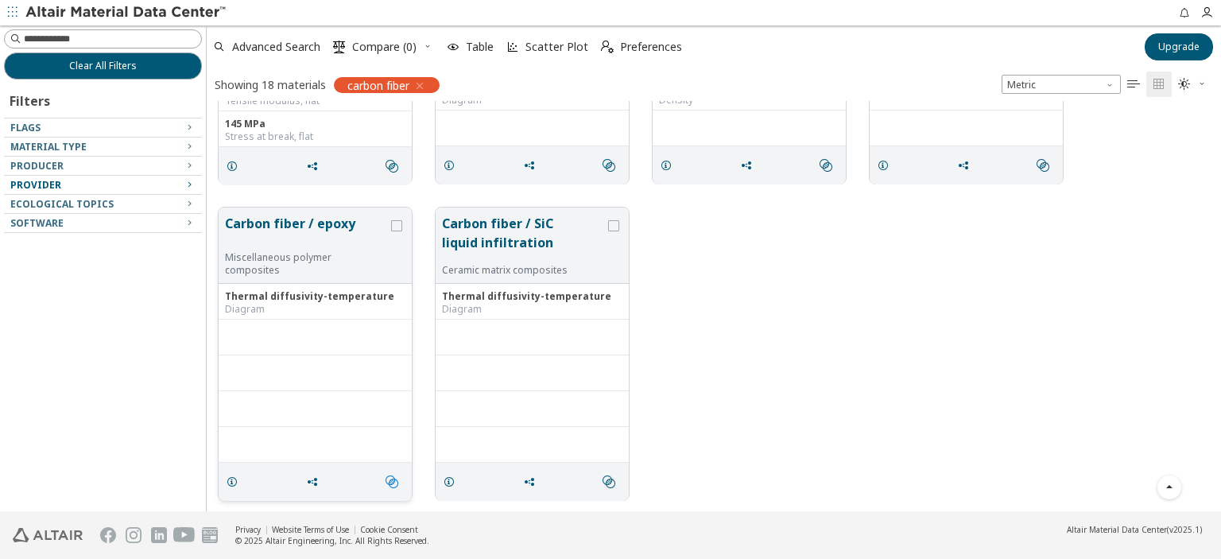
click at [390, 478] on icon "" at bounding box center [391, 481] width 13 height 13
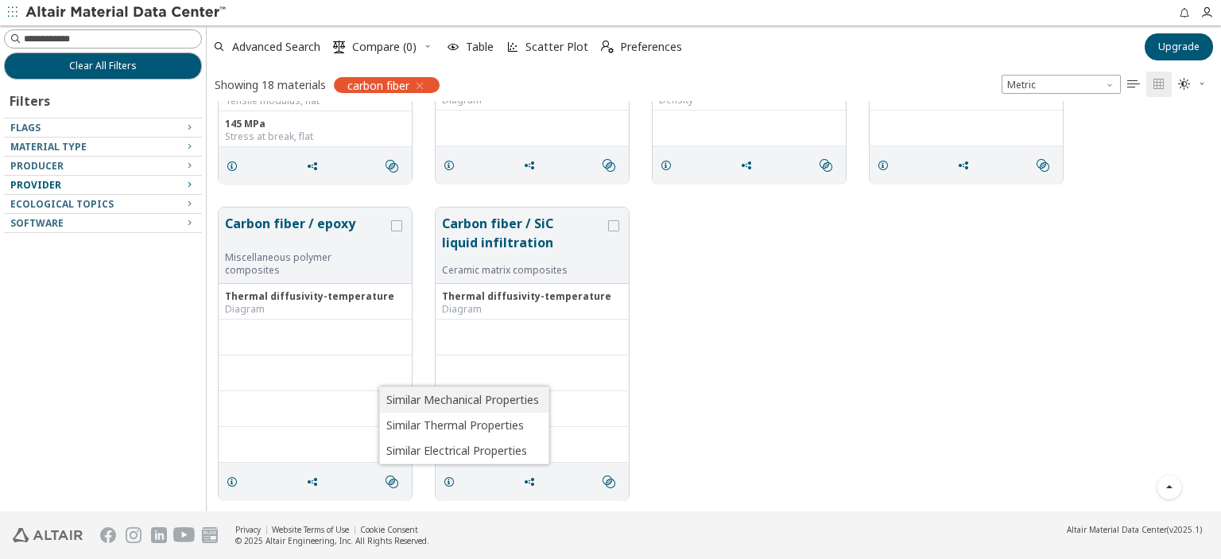
click at [439, 403] on span "Similar Mechanical Properties" at bounding box center [462, 399] width 153 height 25
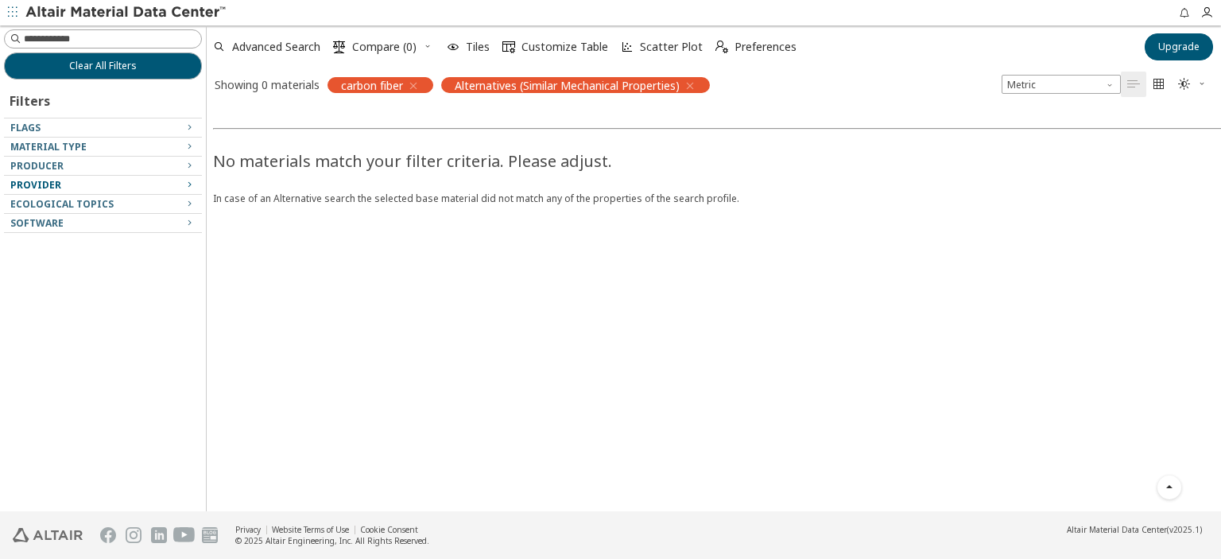
click at [418, 82] on icon "button" at bounding box center [413, 85] width 13 height 13
click at [585, 80] on div "Alternatives (Similar Mechanical Properties)" at bounding box center [461, 85] width 269 height 16
click at [575, 79] on icon "button" at bounding box center [576, 85] width 13 height 13
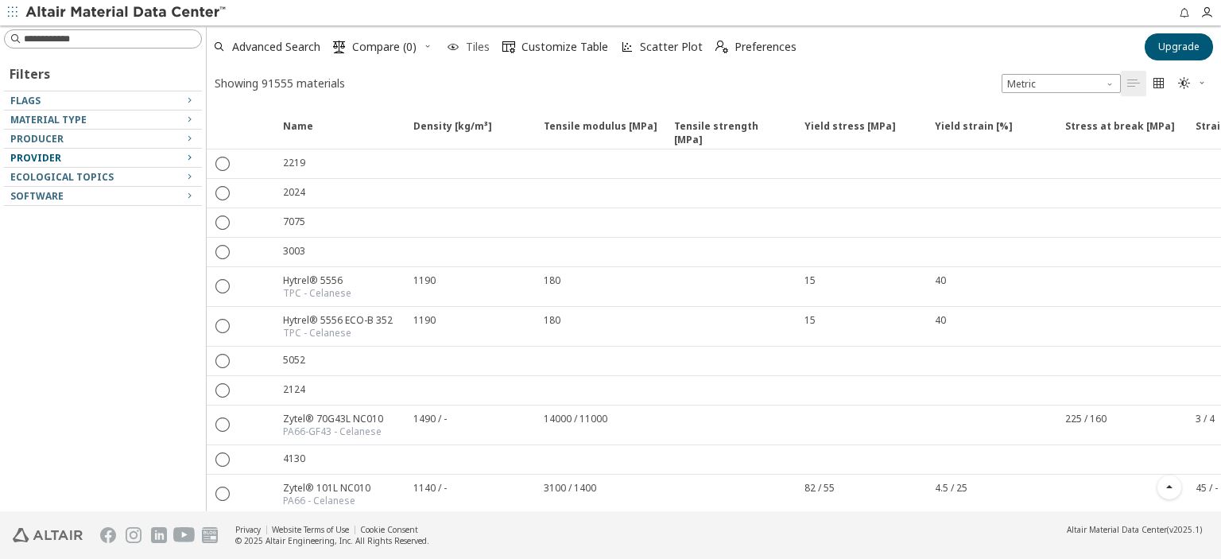
click at [476, 44] on span "Tiles" at bounding box center [478, 46] width 24 height 11
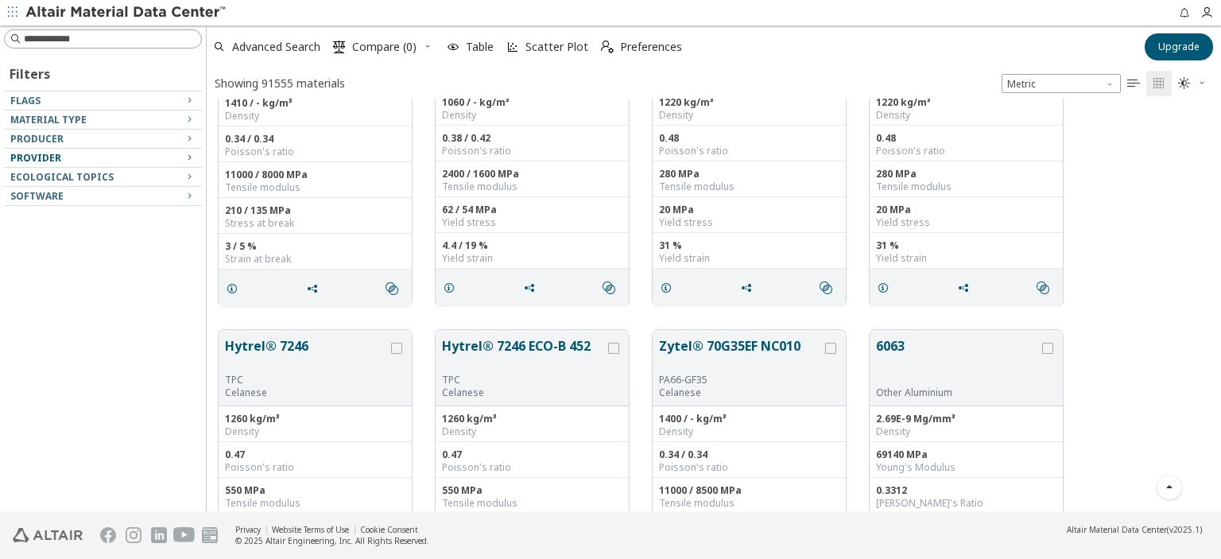
scroll to position [1854, 0]
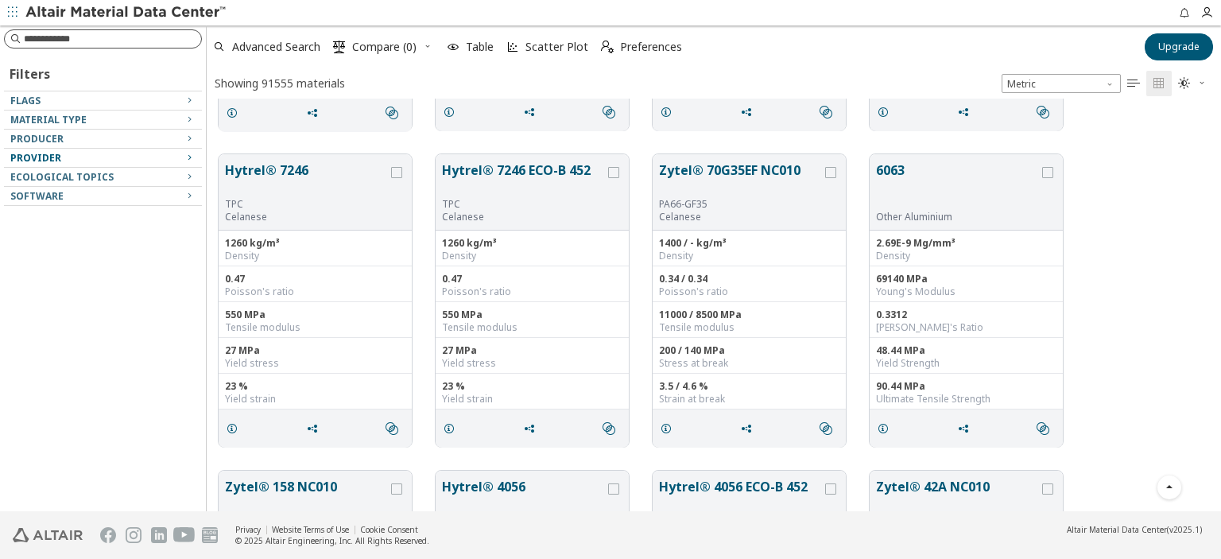
click at [130, 37] on input at bounding box center [112, 39] width 177 height 16
type input "*********"
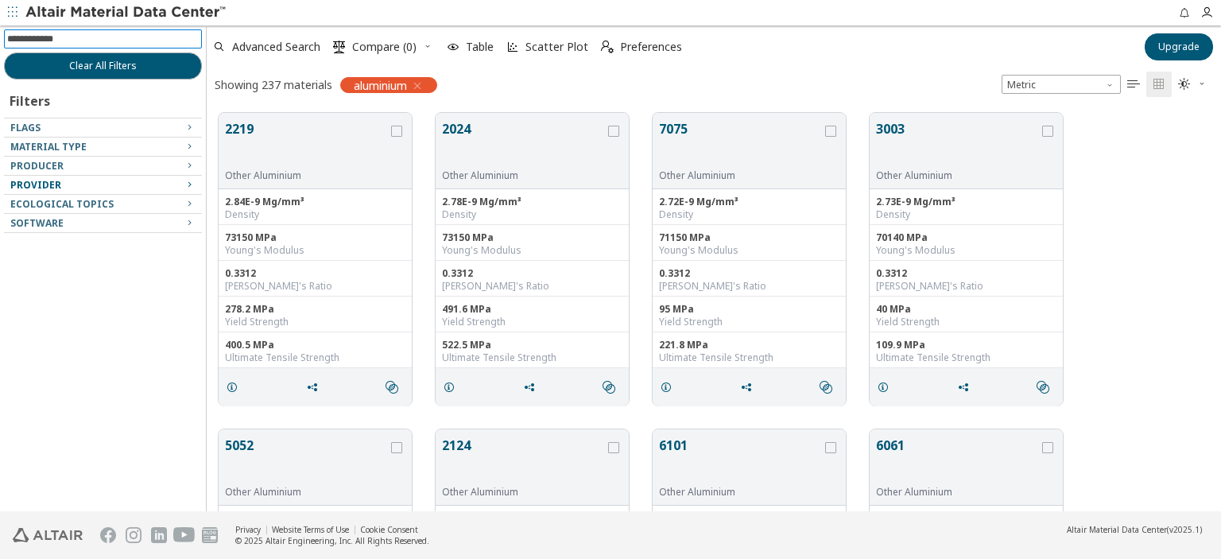
click at [424, 85] on icon "button" at bounding box center [417, 85] width 13 height 13
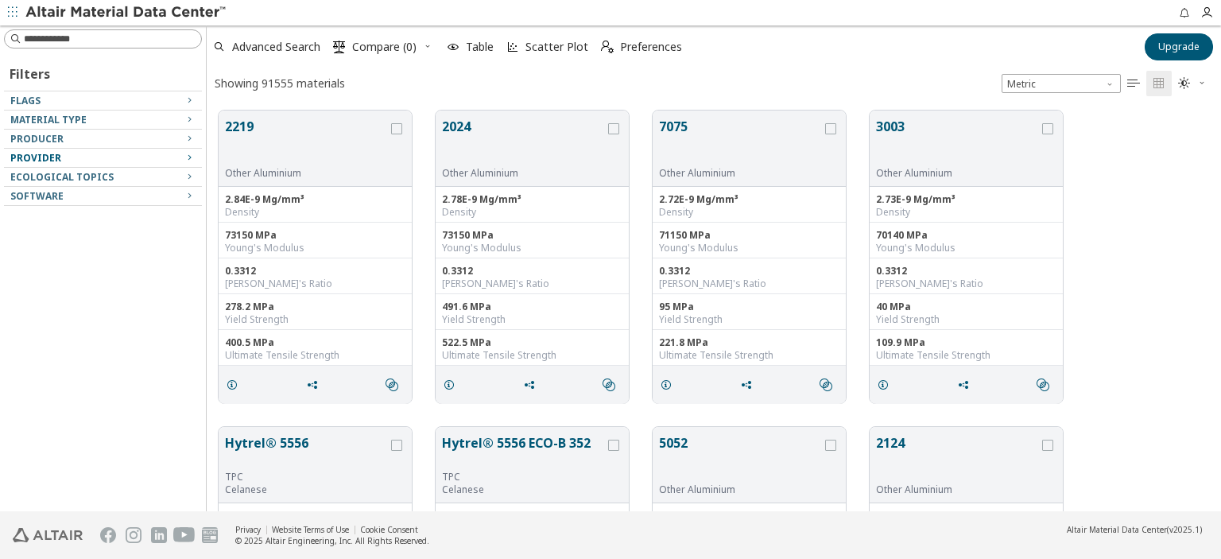
scroll to position [400, 1001]
click at [114, 43] on input at bounding box center [104, 38] width 195 height 17
type input "**********"
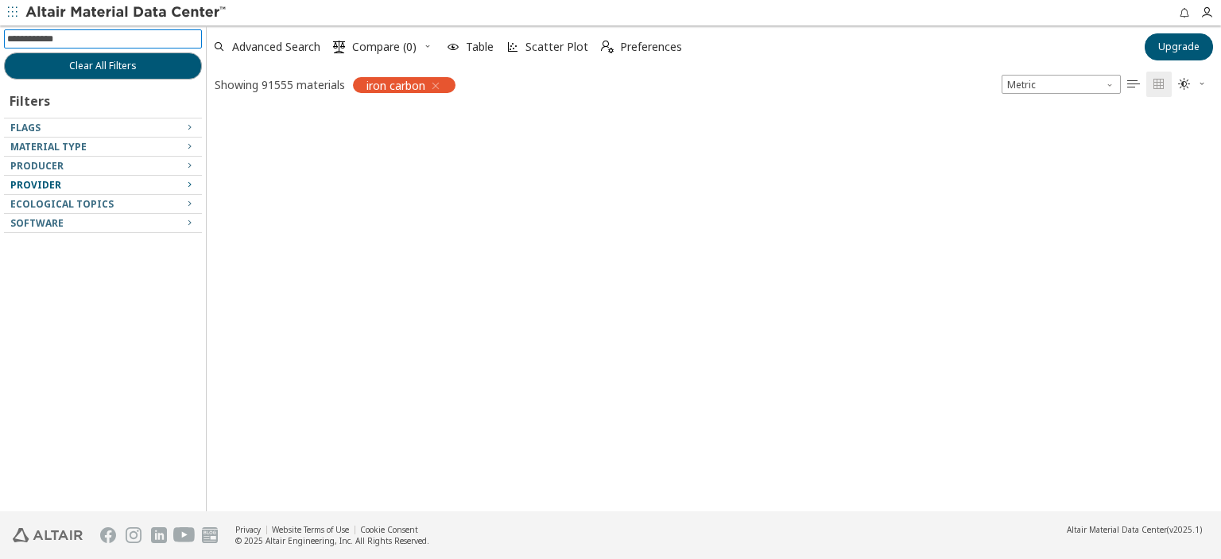
scroll to position [13, 13]
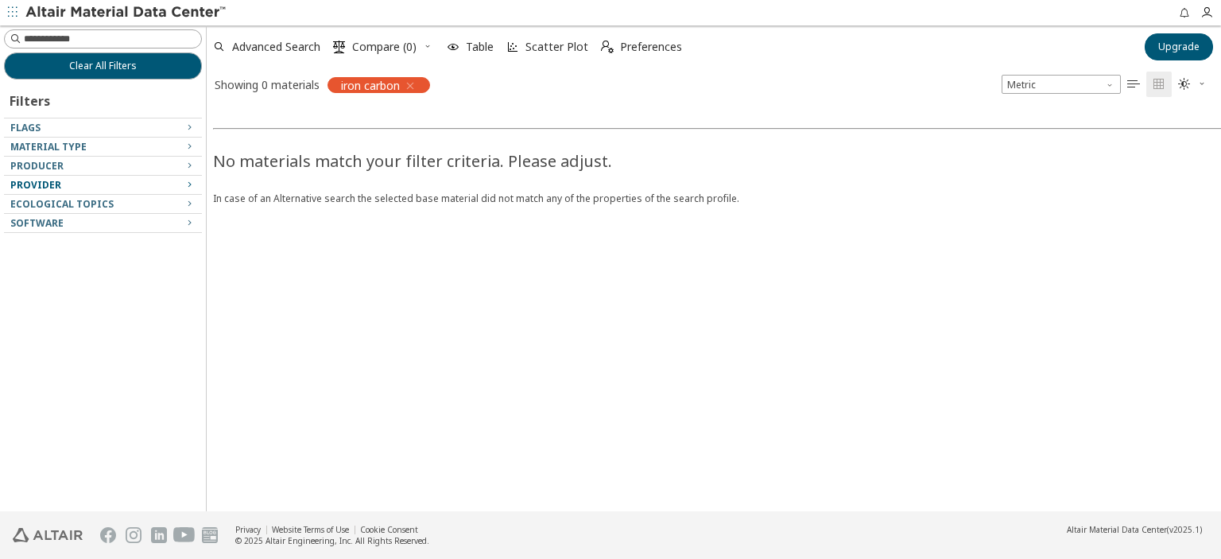
click at [412, 79] on icon "button" at bounding box center [410, 85] width 13 height 13
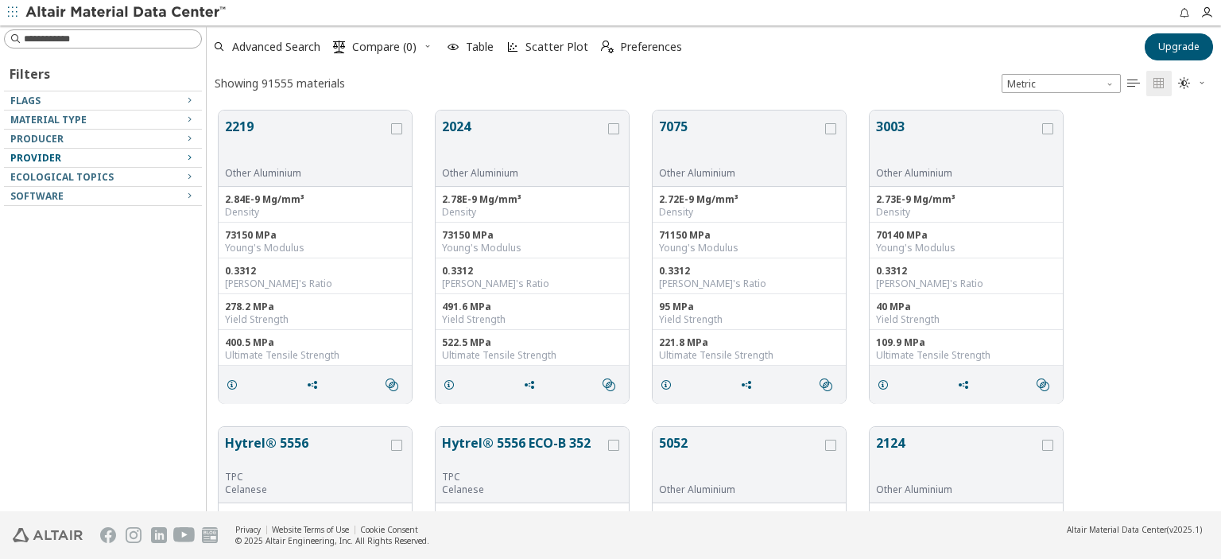
scroll to position [400, 1001]
click at [102, 40] on input at bounding box center [104, 38] width 195 height 17
type input "****"
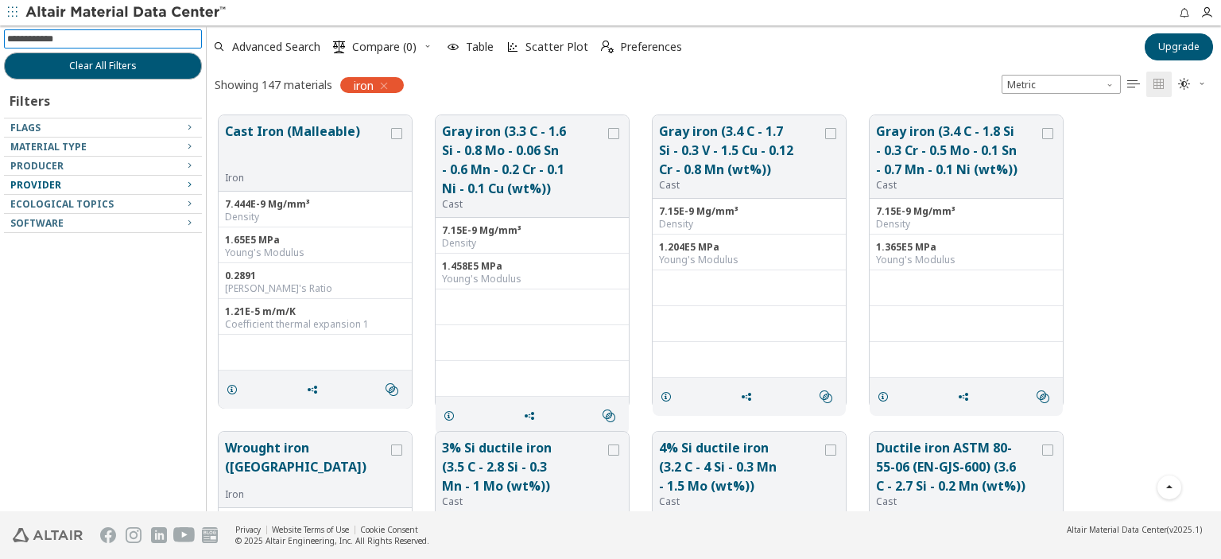
scroll to position [4768, 0]
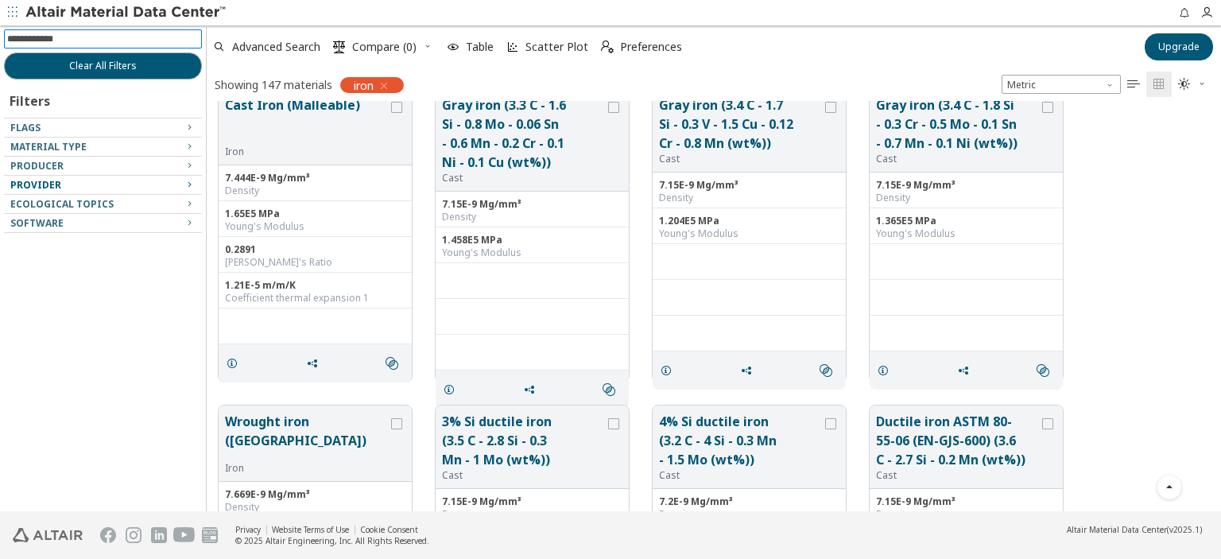
drag, startPoint x: 104, startPoint y: 37, endPoint x: 10, endPoint y: 44, distance: 94.0
click at [10, 44] on input at bounding box center [104, 38] width 195 height 17
type input "********"
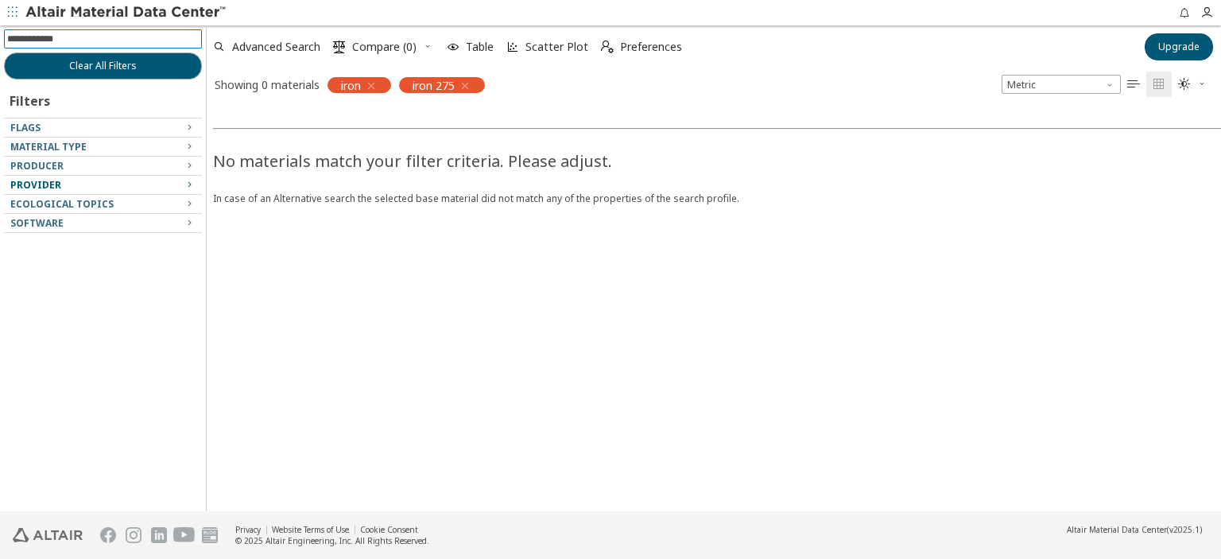
click at [371, 82] on icon "button" at bounding box center [371, 85] width 13 height 13
click at [397, 85] on icon "button" at bounding box center [393, 85] width 13 height 13
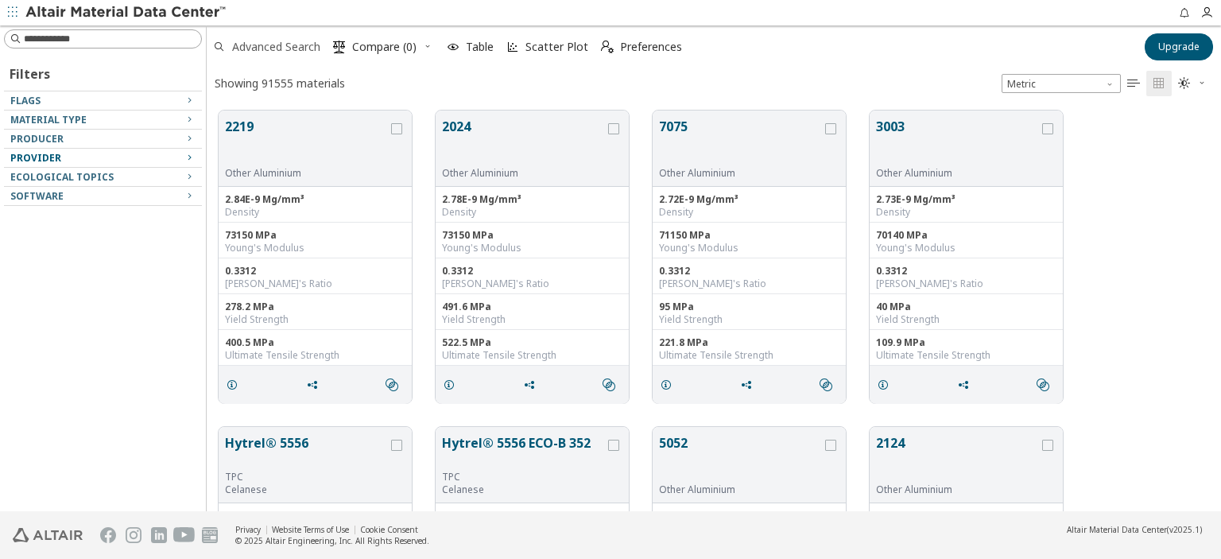
scroll to position [13, 13]
click at [237, 47] on span "Advanced Search" at bounding box center [276, 46] width 88 height 11
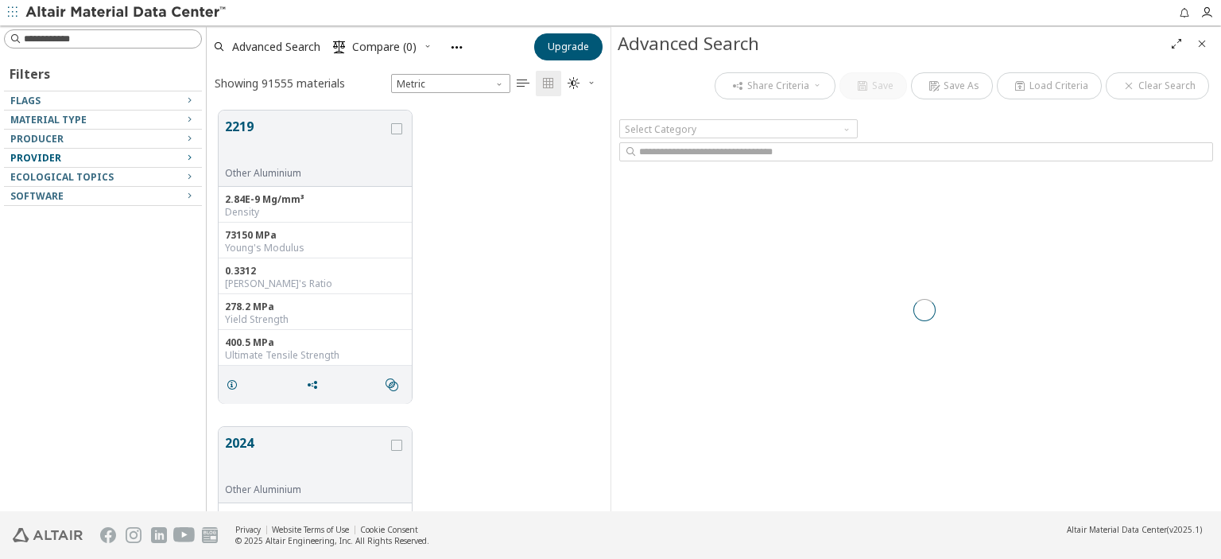
click at [688, 128] on div at bounding box center [923, 310] width 609 height 484
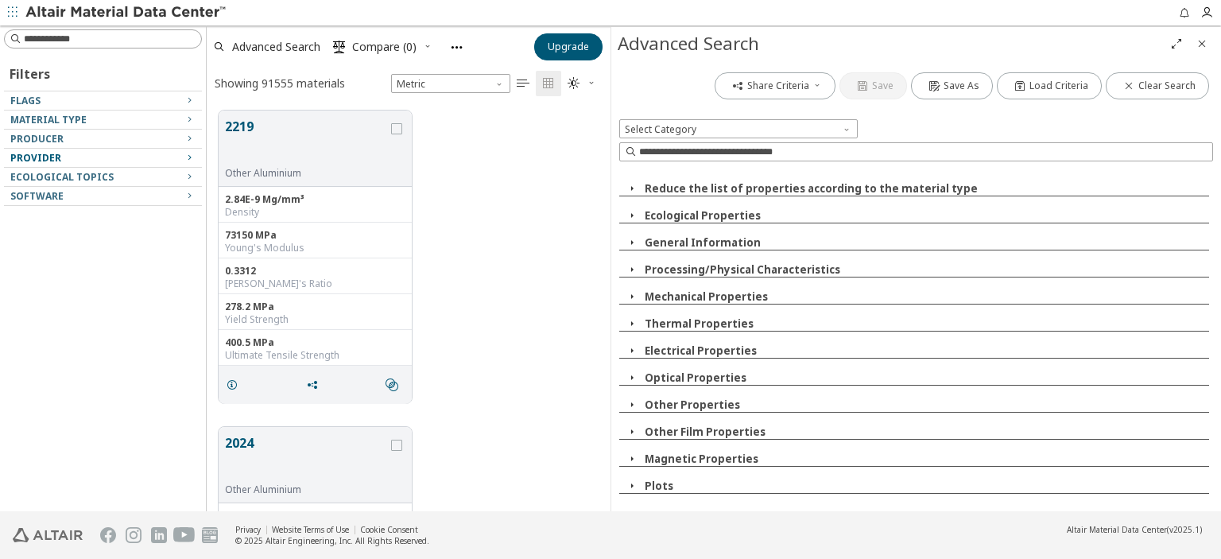
scroll to position [0, 0]
click at [630, 296] on icon "button" at bounding box center [631, 296] width 13 height 13
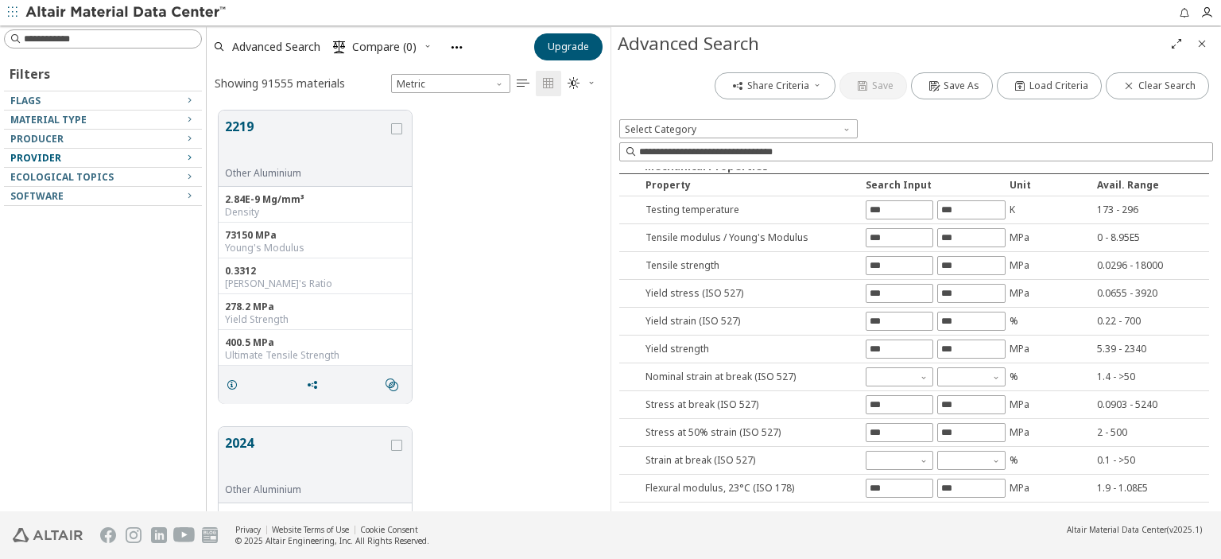
scroll to position [132, 0]
click at [915, 238] on input "text" at bounding box center [899, 235] width 66 height 17
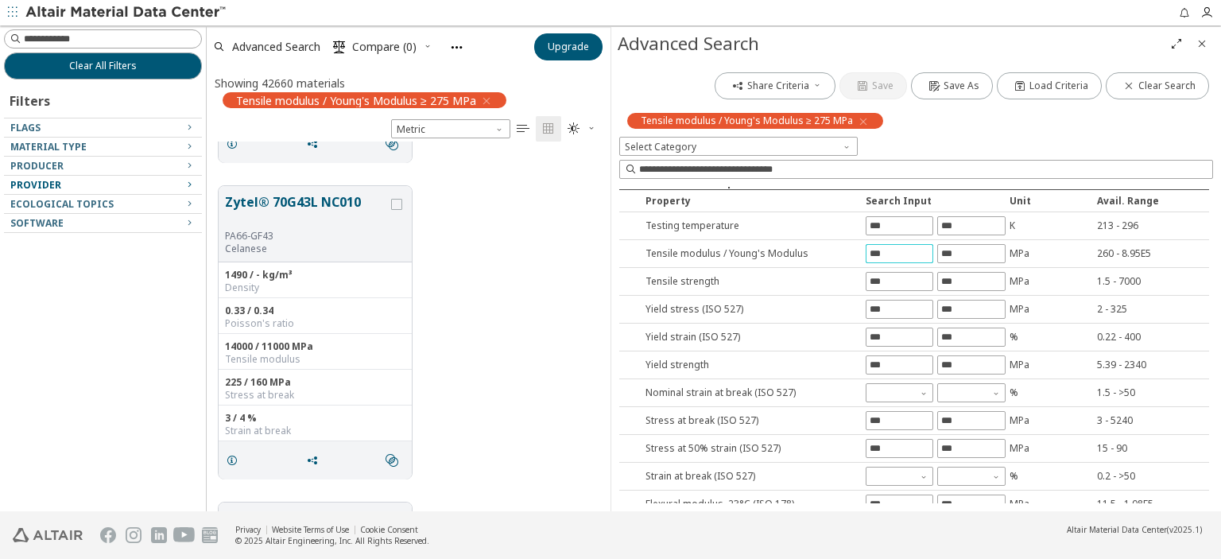
scroll to position [1987, 0]
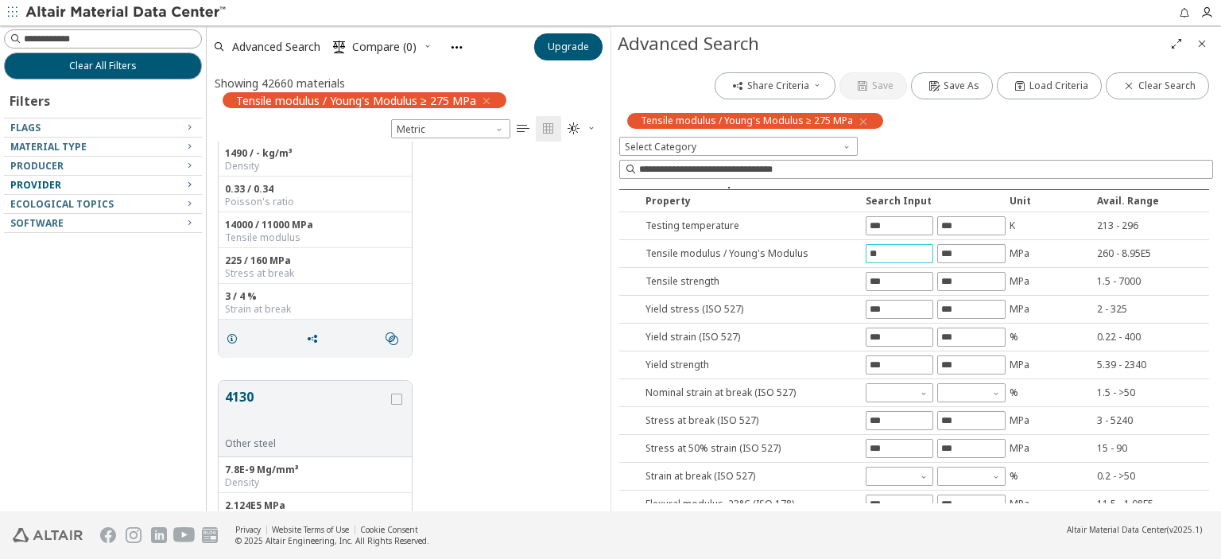
type input "*"
click at [884, 284] on div "Share Criteria Save Save As Load Criteria Clear Search Tensile modulus / Young'…" at bounding box center [915, 285] width 609 height 451
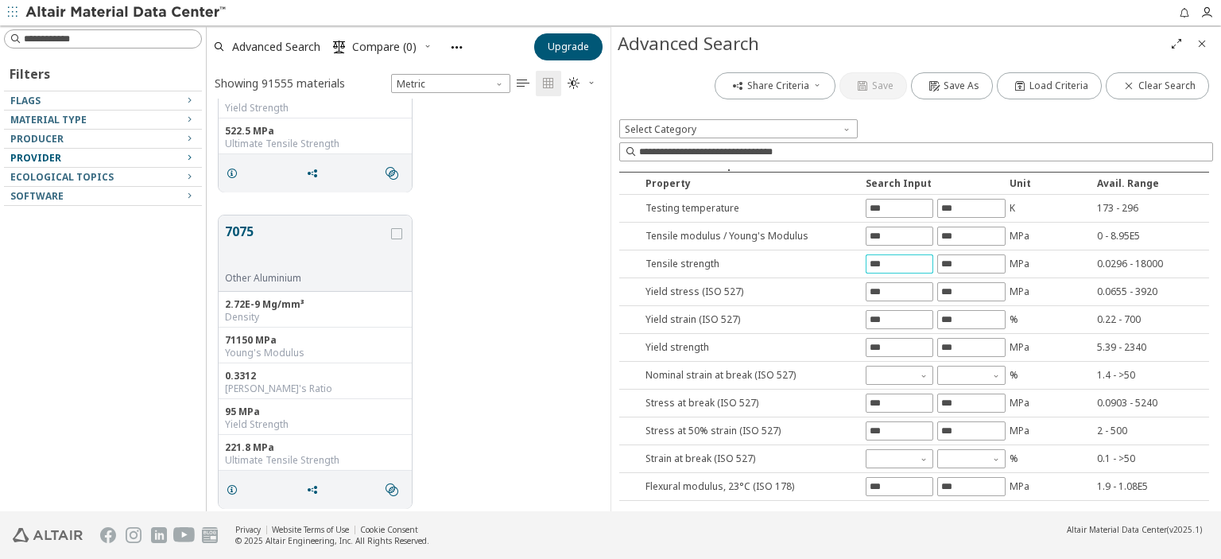
scroll to position [529, 0]
type input "***"
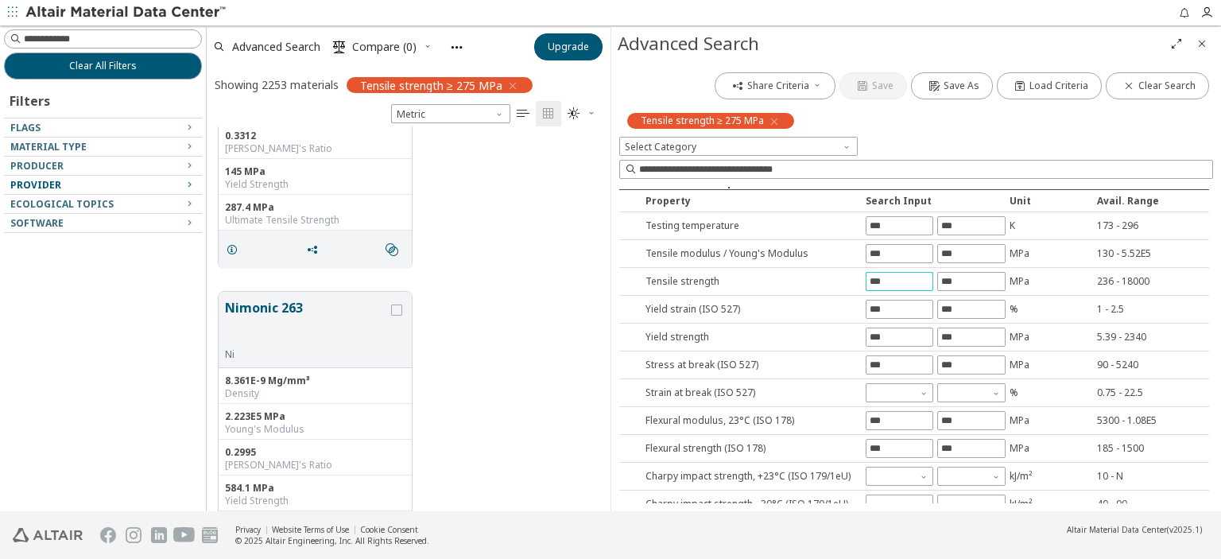
scroll to position [8741, 0]
